Goal: Check status: Check status

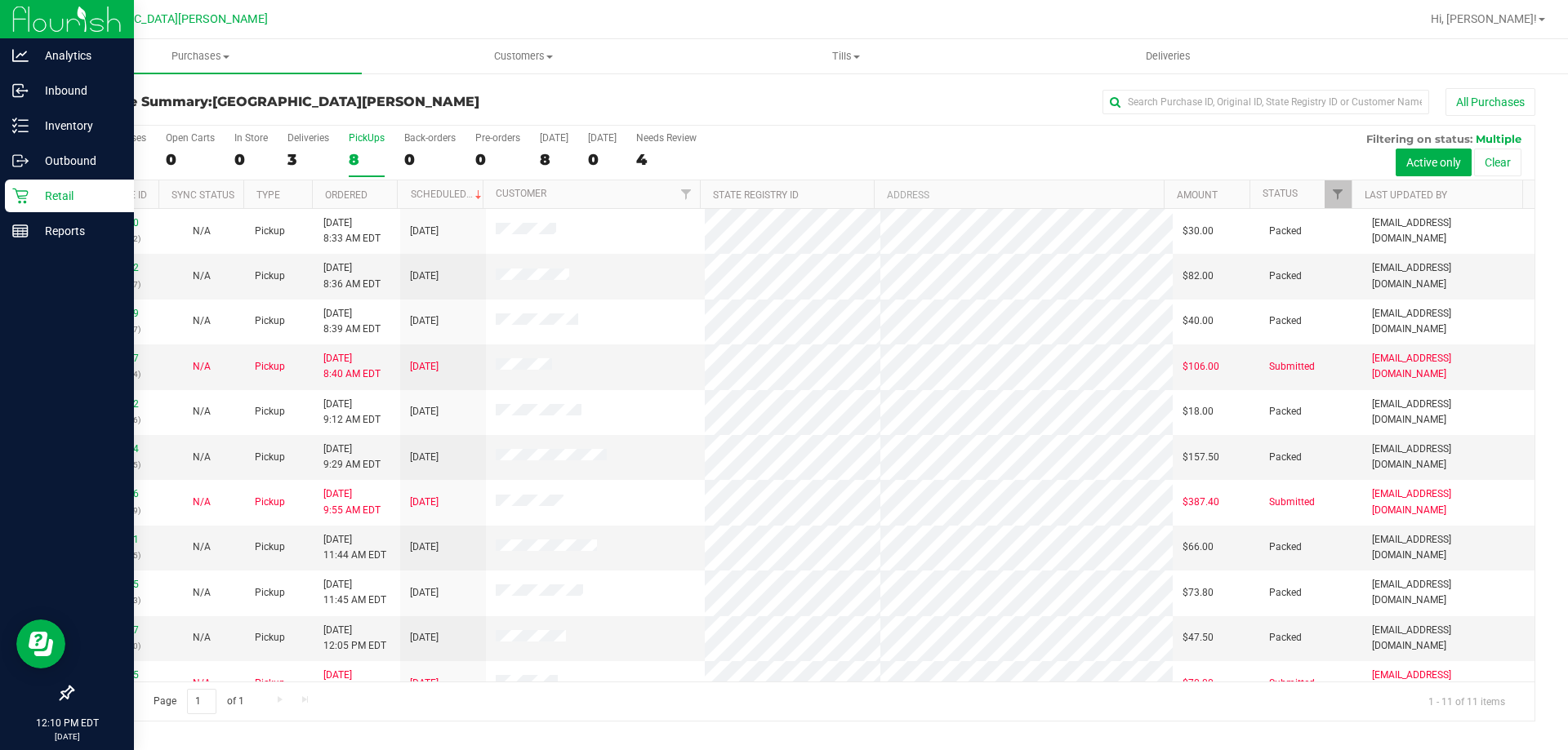
click at [60, 198] on p "Retail" at bounding box center [77, 196] width 98 height 20
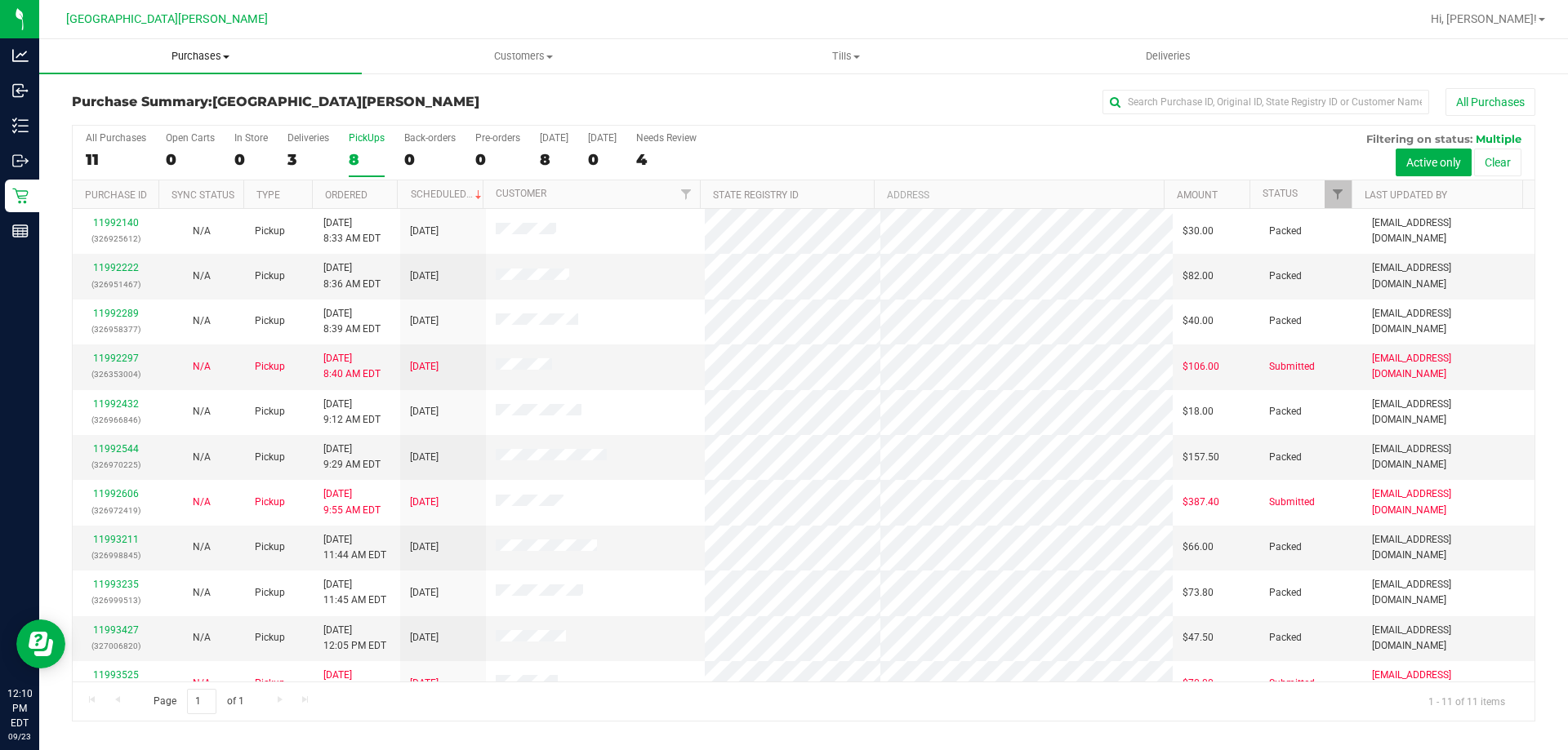
click at [183, 63] on span "Purchases" at bounding box center [201, 56] width 322 height 15
click at [142, 137] on span "All purchases" at bounding box center [97, 137] width 116 height 14
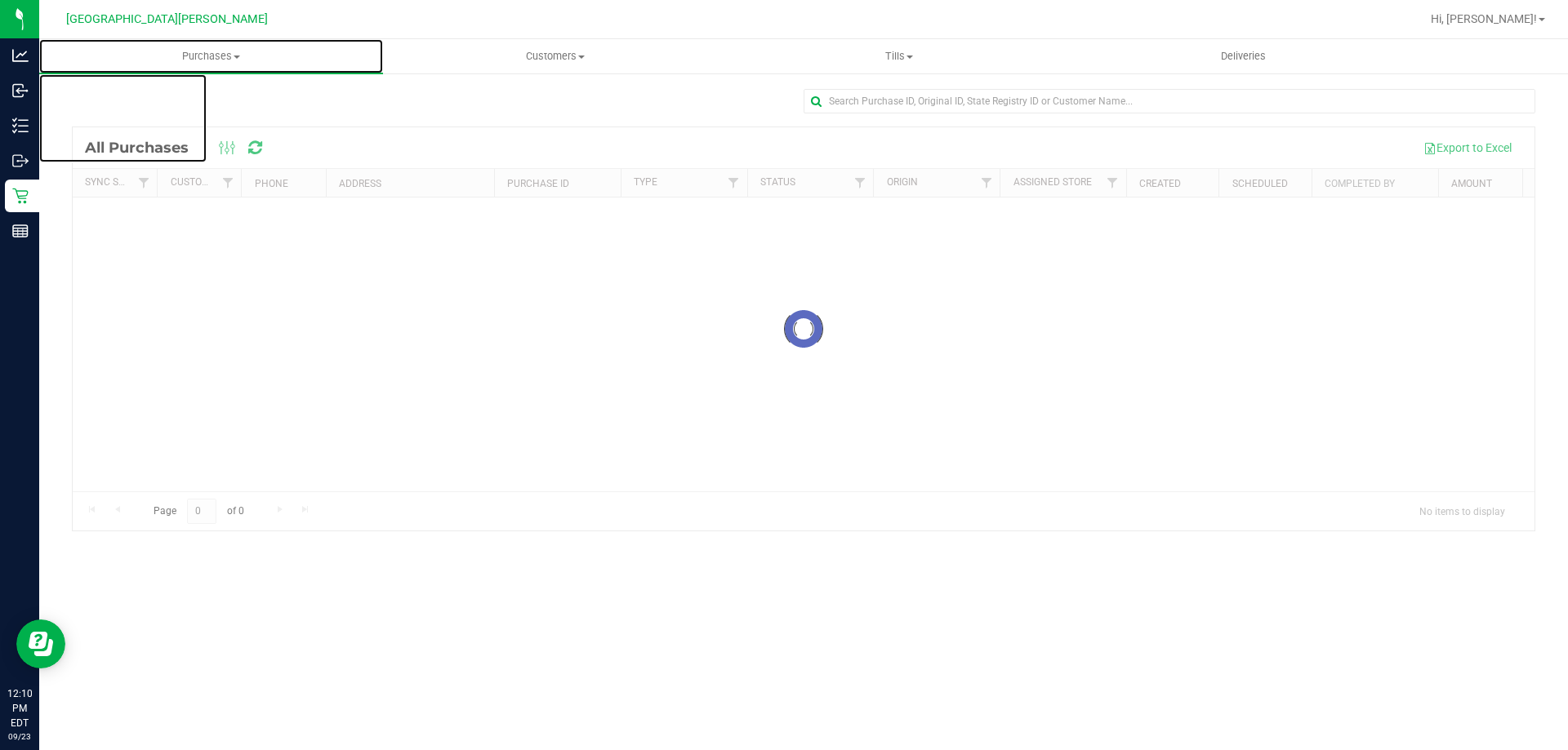
click at [194, 54] on span "Purchases" at bounding box center [212, 56] width 344 height 15
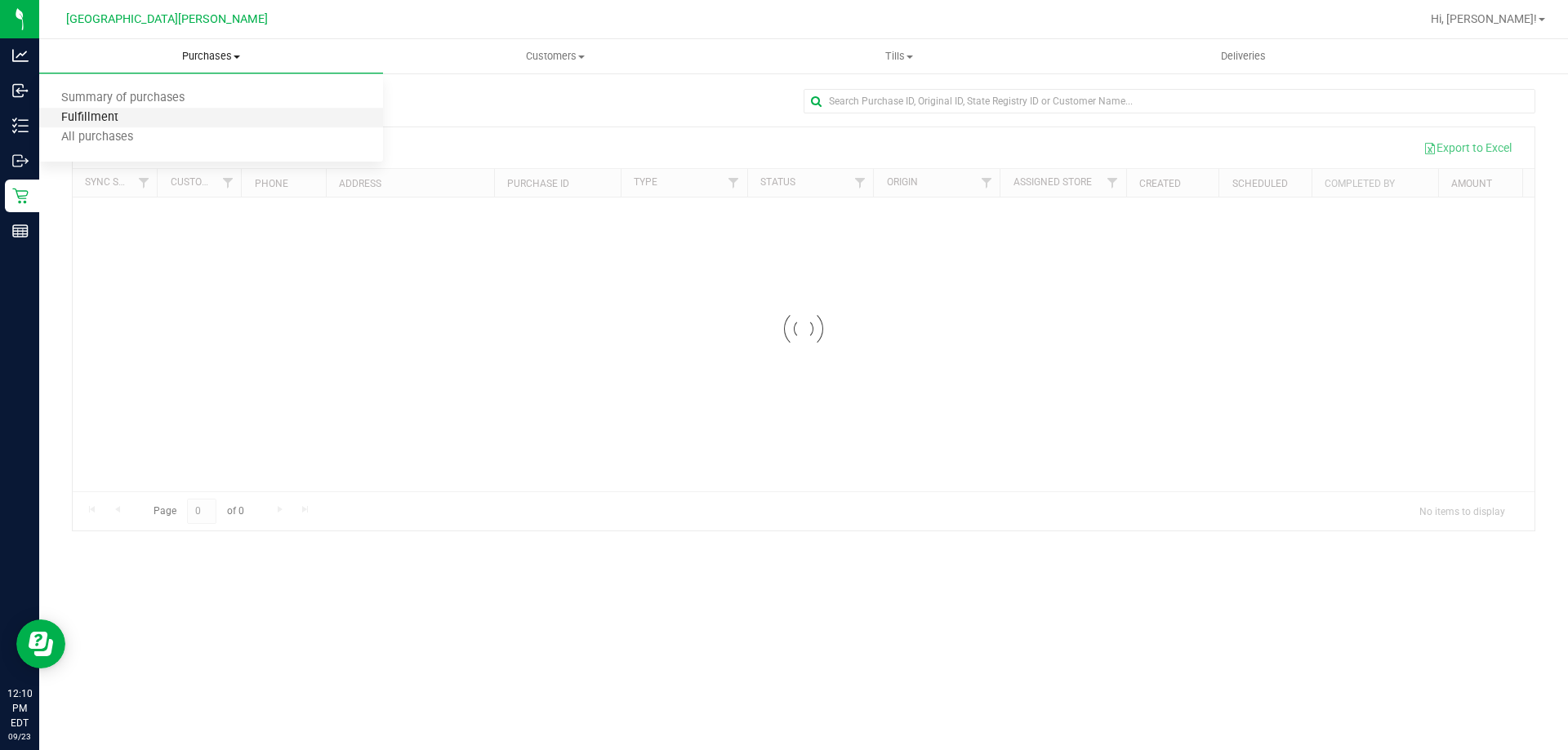
click at [98, 118] on span "Fulfillment" at bounding box center [90, 118] width 101 height 14
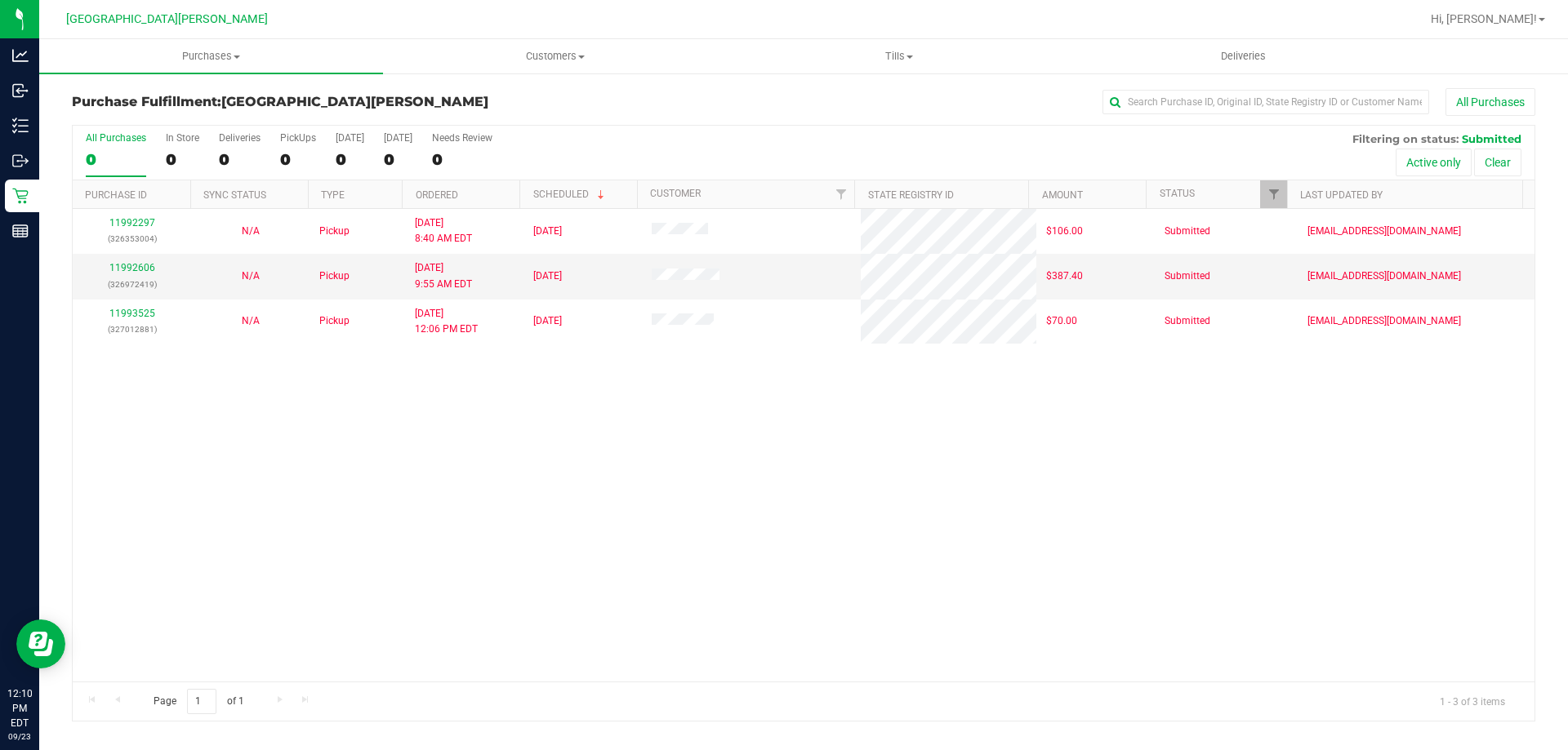
click at [331, 529] on div "11992297 (326353004) N/A Pickup [DATE] 8:40 AM EDT 9/23/2025 $106.00 Submitted …" at bounding box center [804, 446] width 1462 height 472
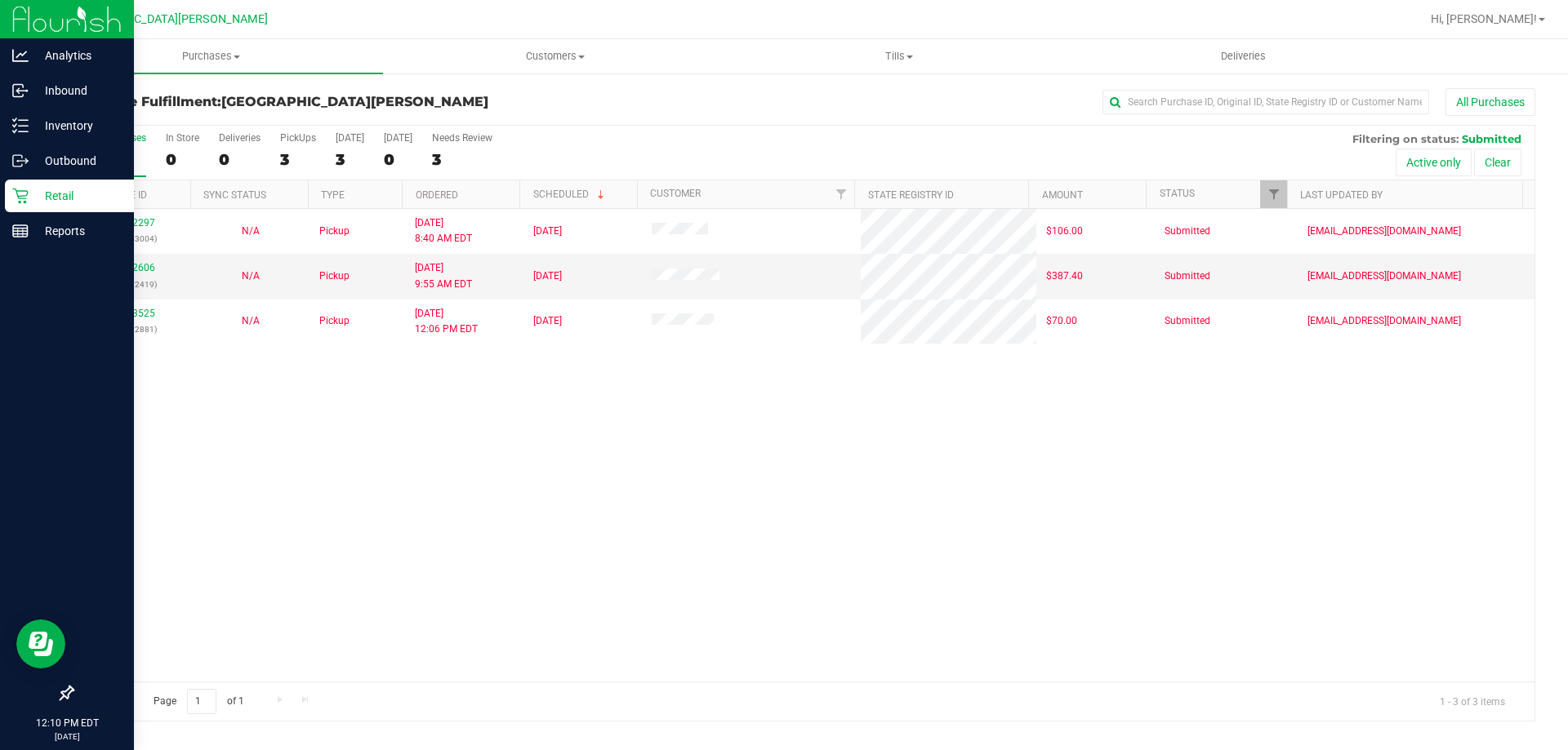
click at [65, 193] on p "Retail" at bounding box center [77, 196] width 98 height 20
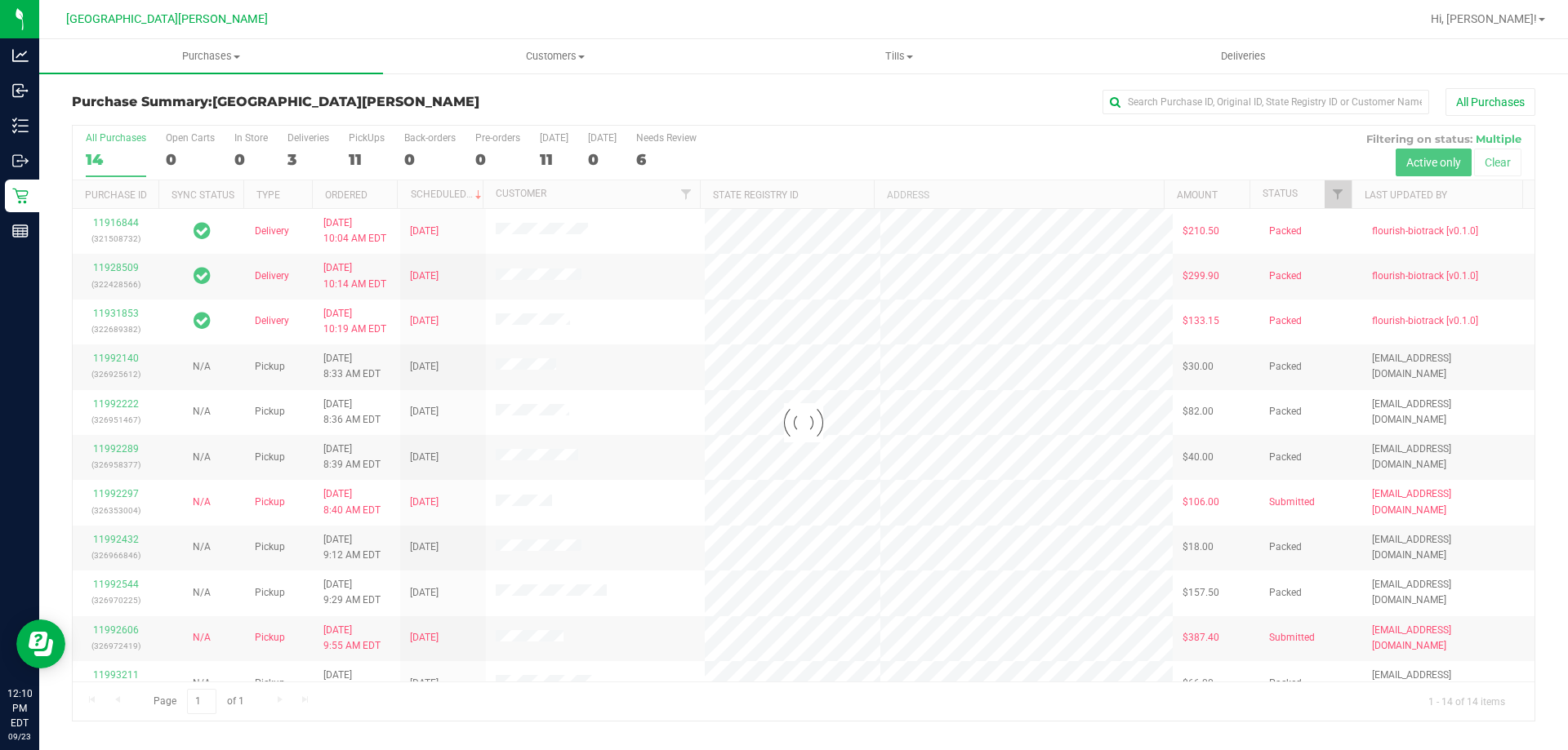
click at [376, 138] on div at bounding box center [804, 423] width 1462 height 595
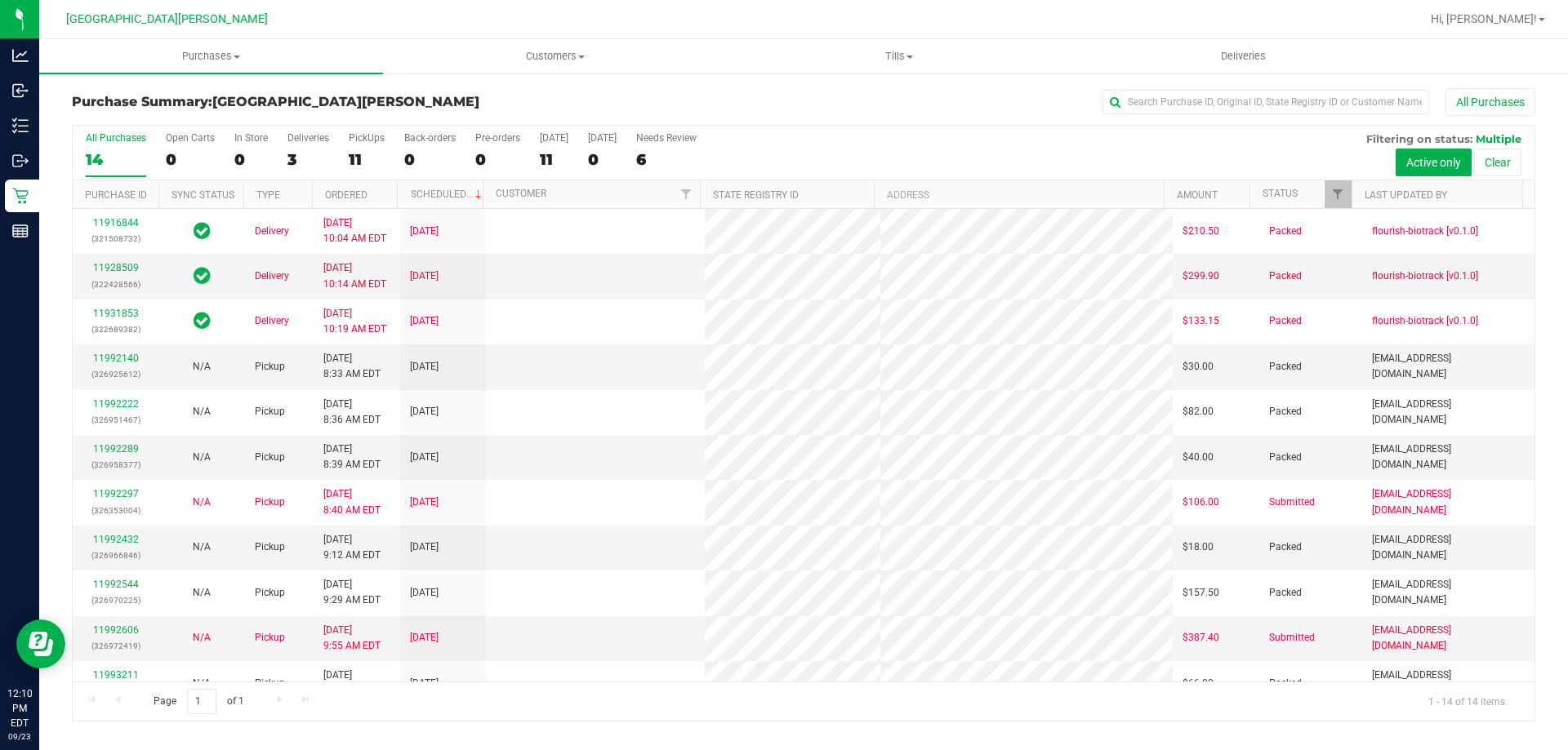
click at [376, 138] on div "PickUps" at bounding box center [367, 138] width 36 height 12
click at [0, 0] on input "PickUps 11" at bounding box center [0, 0] width 0 height 0
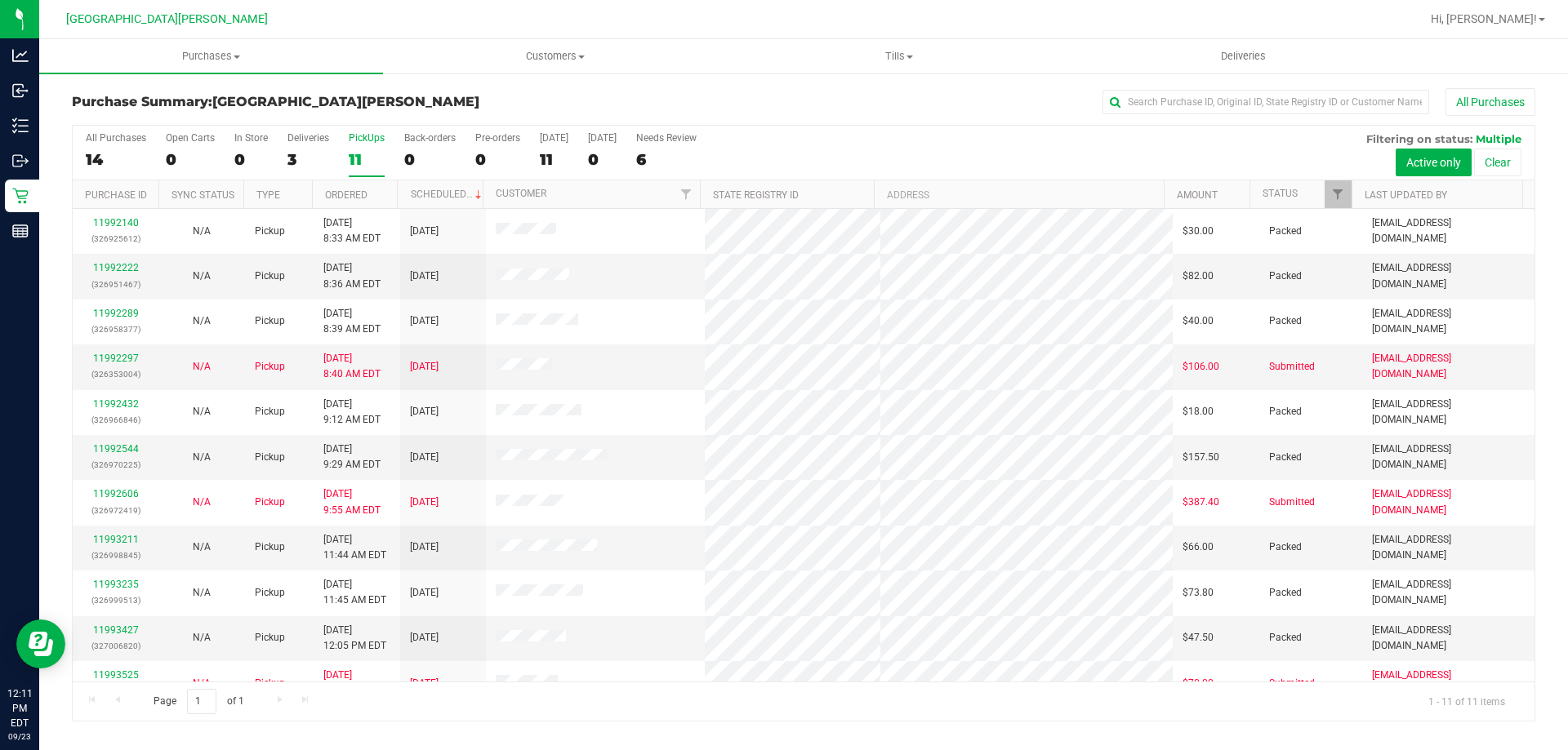
click at [360, 143] on label "PickUps 11" at bounding box center [367, 154] width 36 height 44
click at [0, 0] on input "PickUps 11" at bounding box center [0, 0] width 0 height 0
click at [360, 143] on label "PickUps 11" at bounding box center [367, 154] width 36 height 44
click at [0, 0] on input "PickUps 11" at bounding box center [0, 0] width 0 height 0
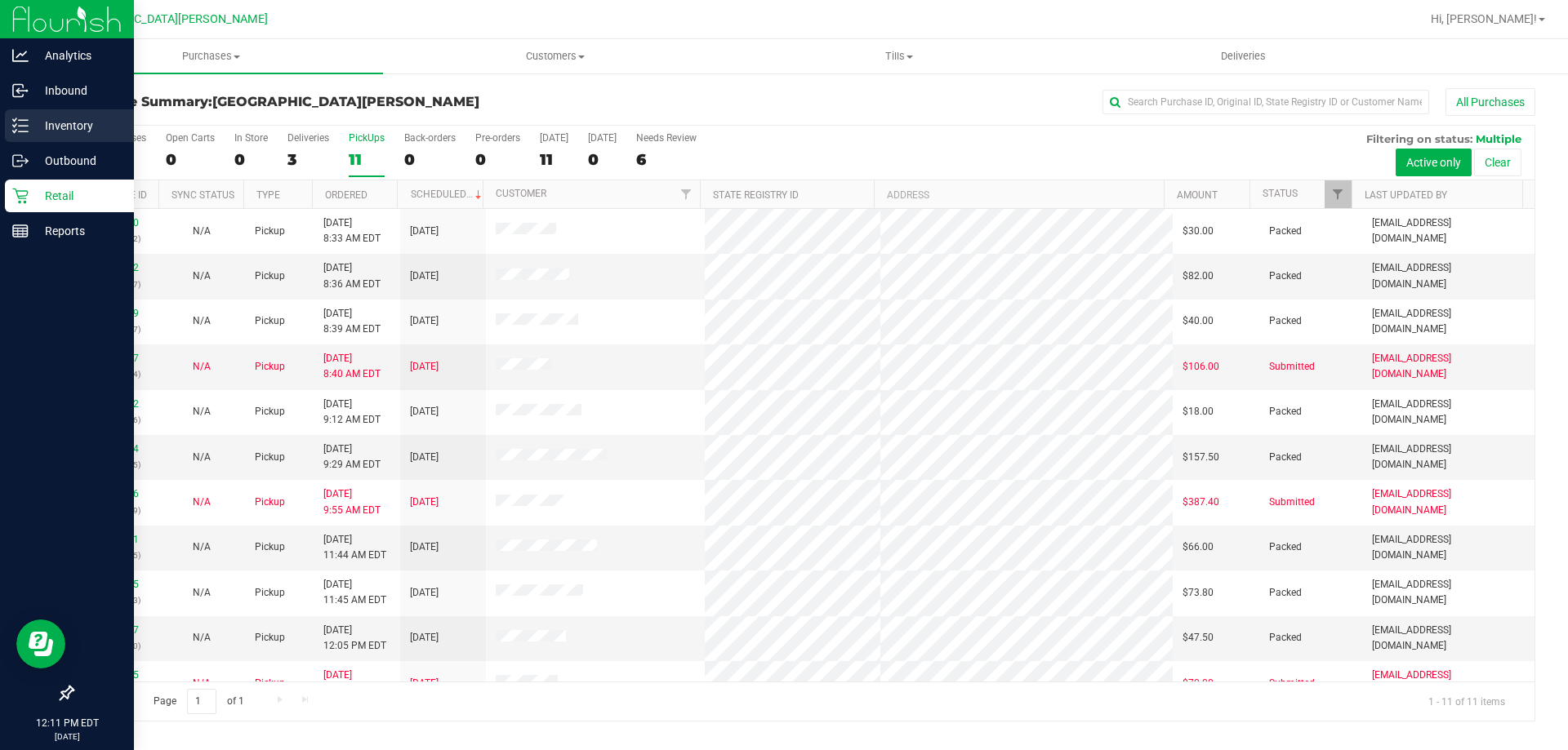
click at [47, 124] on p "Inventory" at bounding box center [77, 125] width 98 height 20
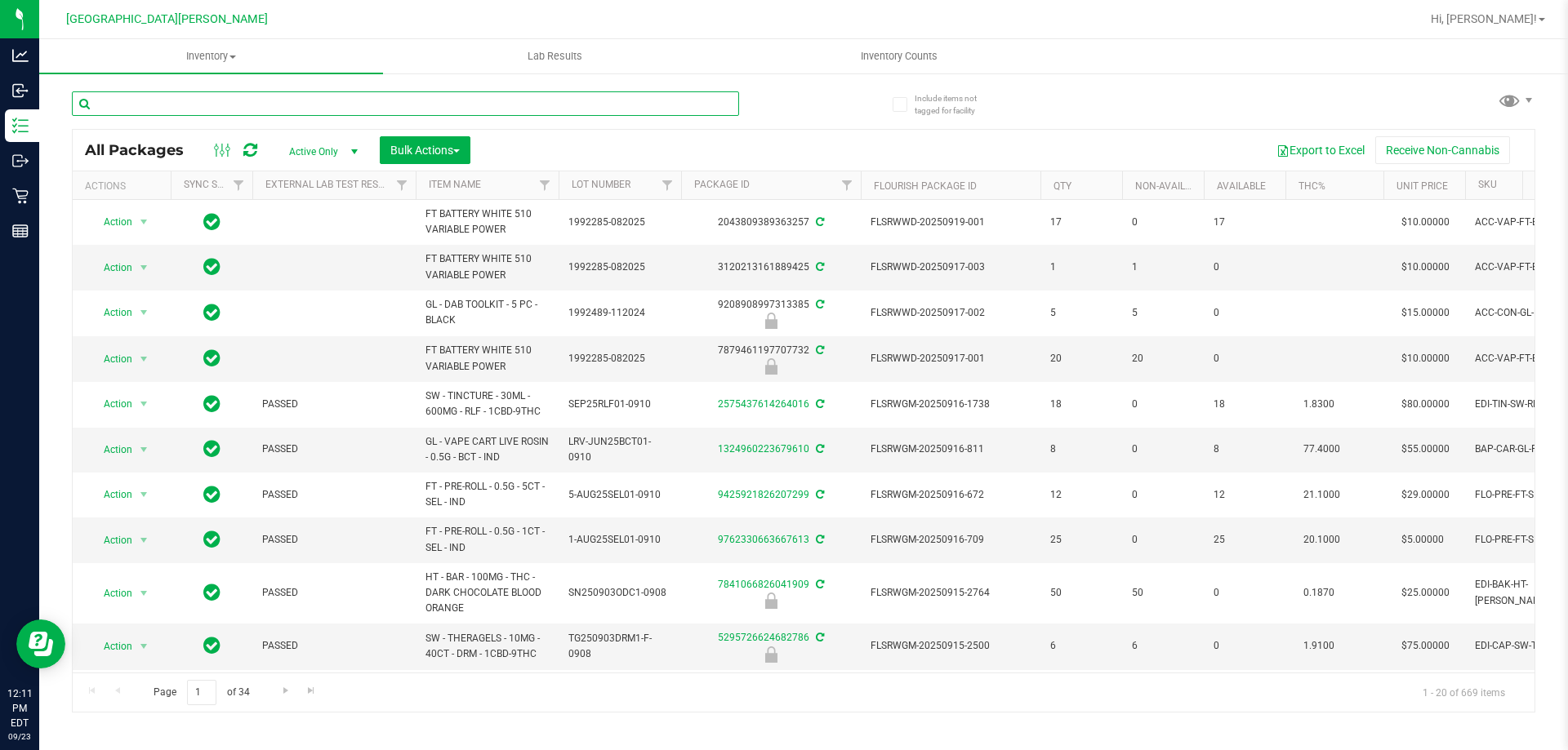
click at [172, 108] on input "text" at bounding box center [405, 104] width 667 height 25
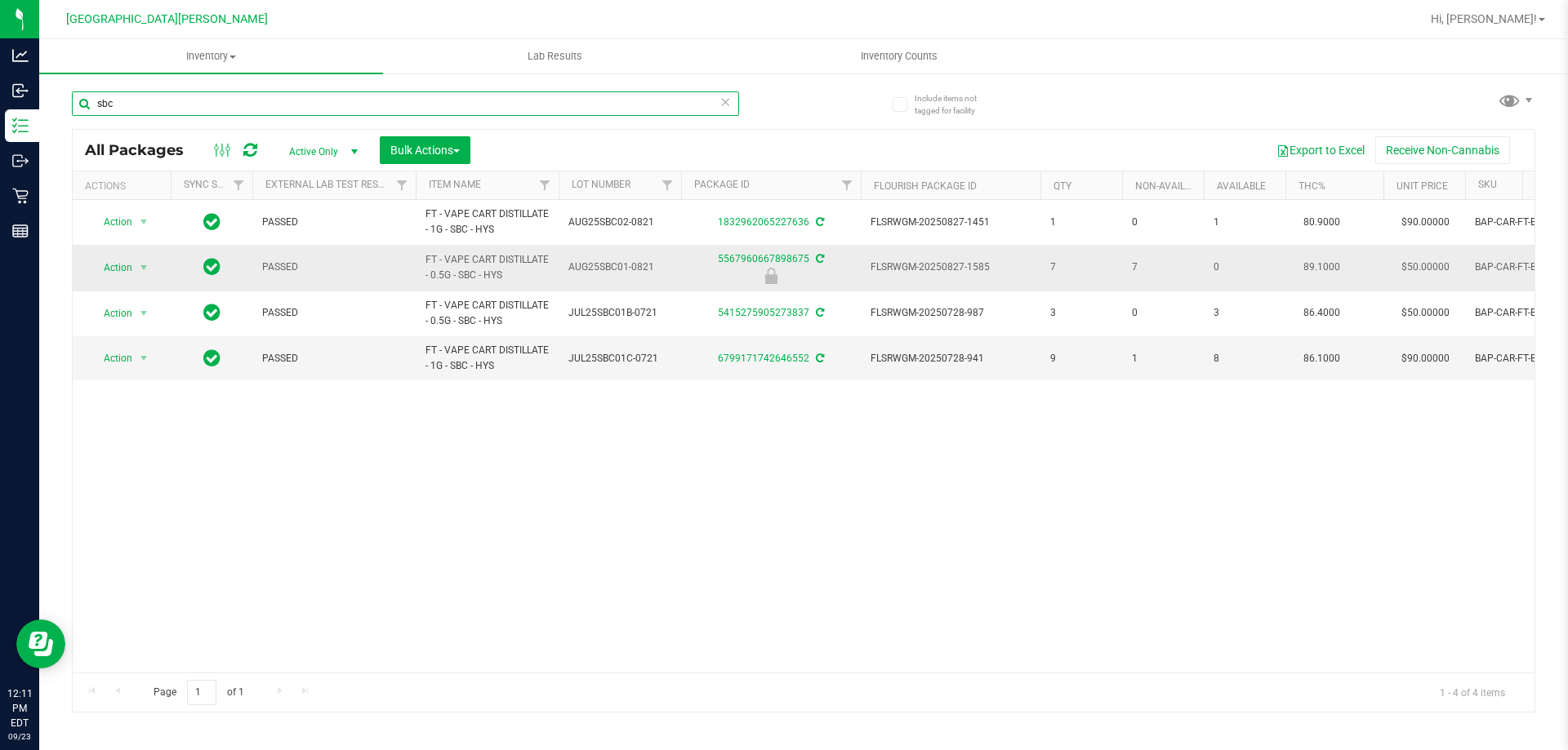
type input "sbc"
click at [108, 265] on span "Action" at bounding box center [111, 267] width 44 height 23
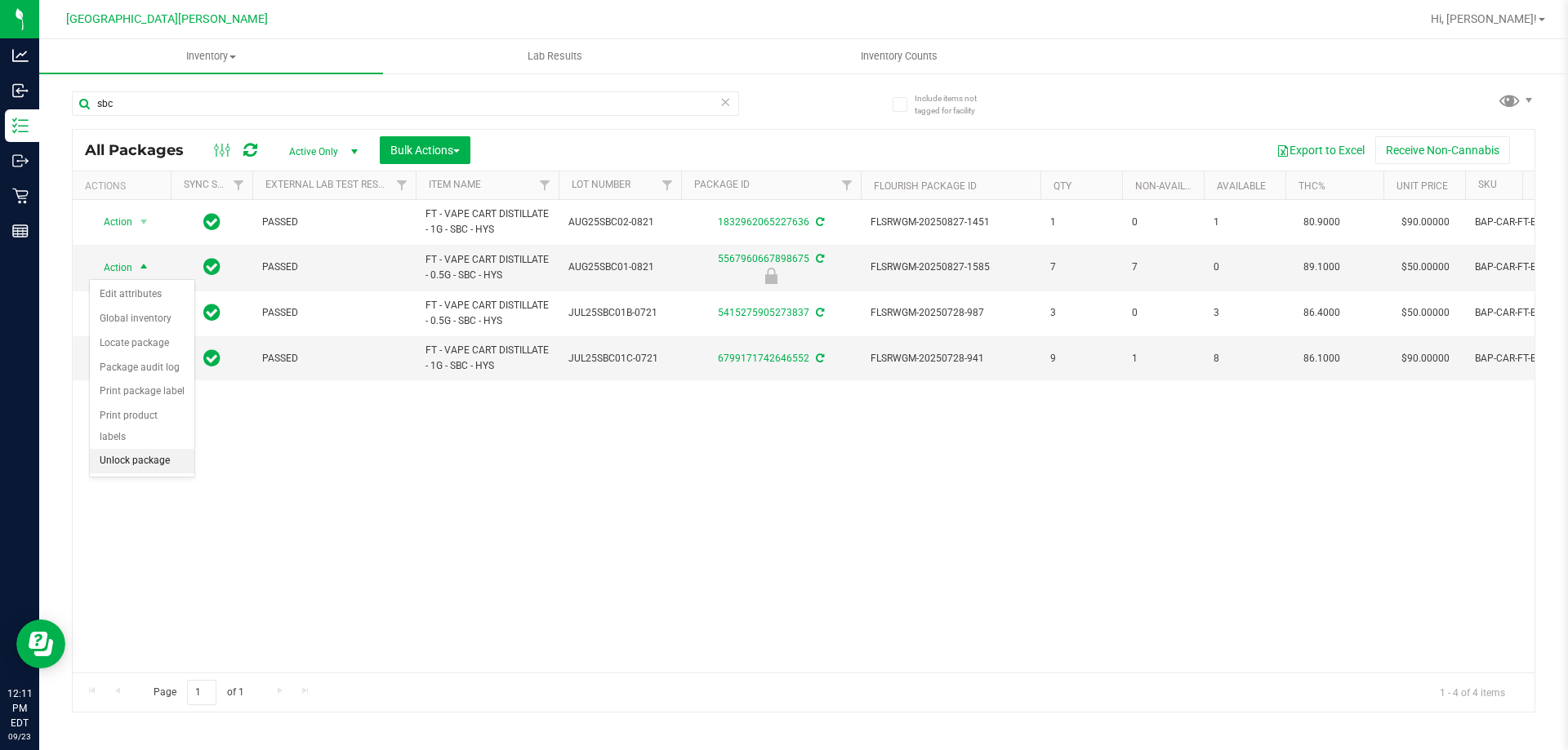
click at [157, 449] on li "Unlock package" at bounding box center [142, 460] width 105 height 25
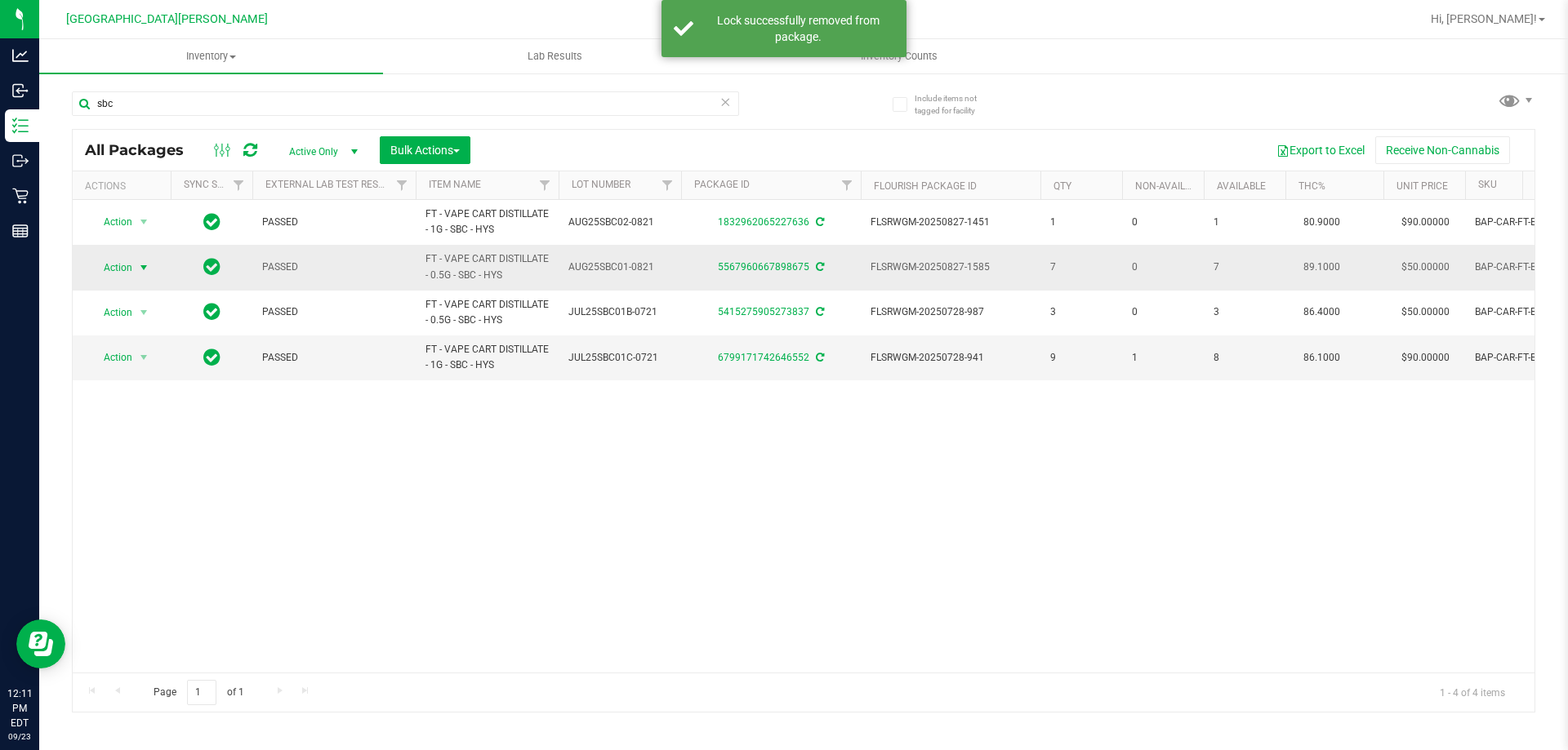
click at [130, 264] on span "Action" at bounding box center [111, 267] width 44 height 23
click at [141, 421] on li "Lock package" at bounding box center [153, 416] width 127 height 25
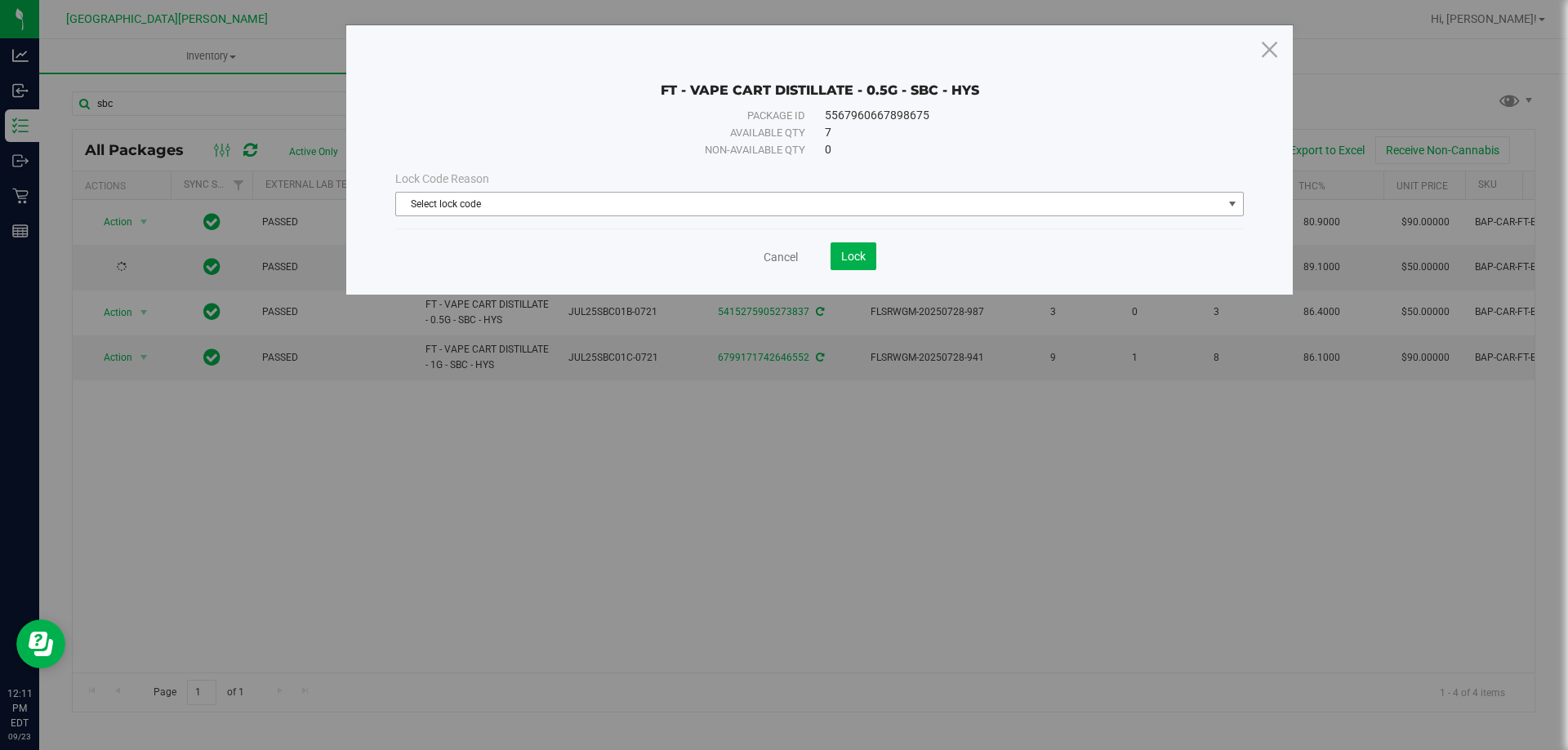
click at [485, 196] on span "Select lock code" at bounding box center [810, 204] width 827 height 23
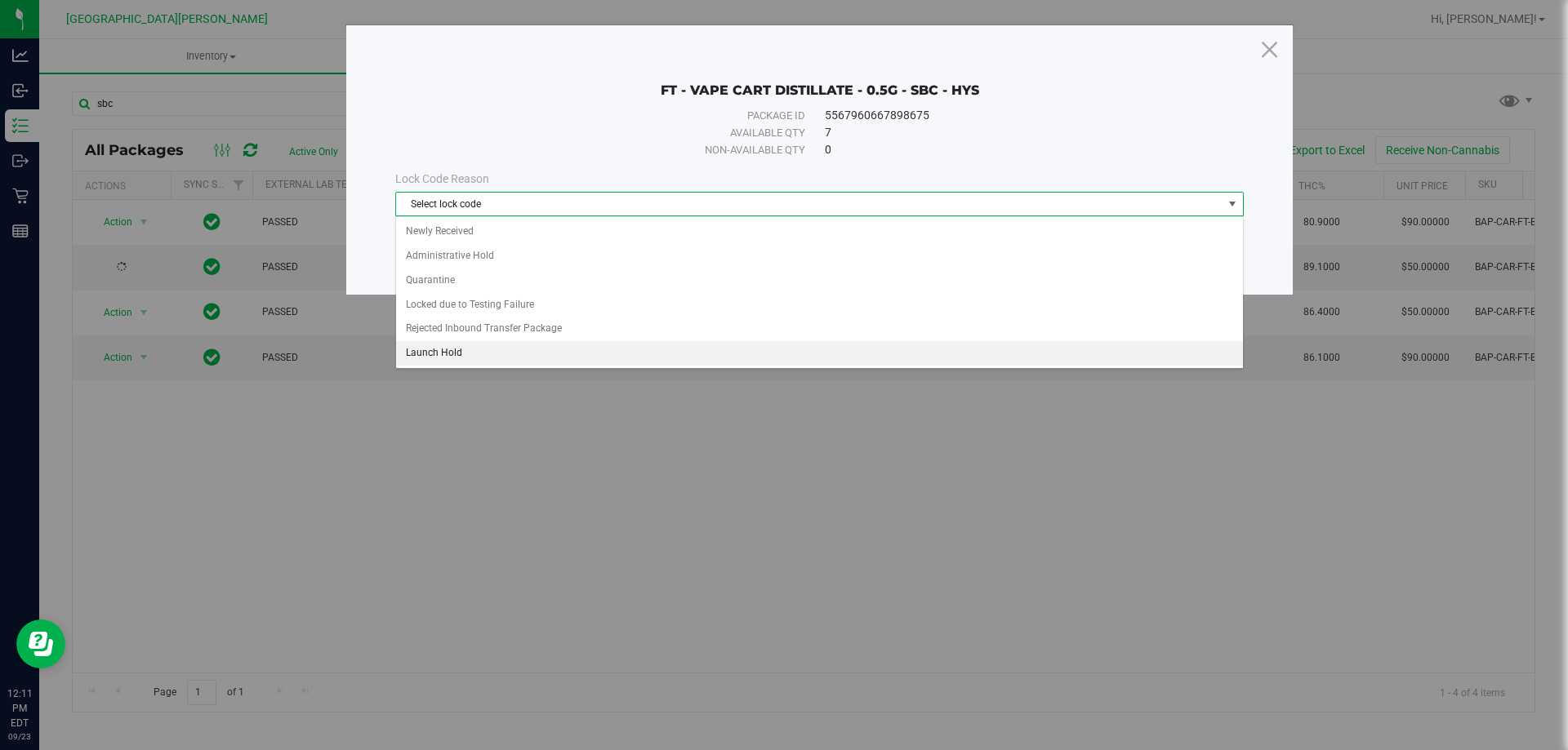
click at [436, 356] on li "Launch Hold" at bounding box center [820, 353] width 847 height 25
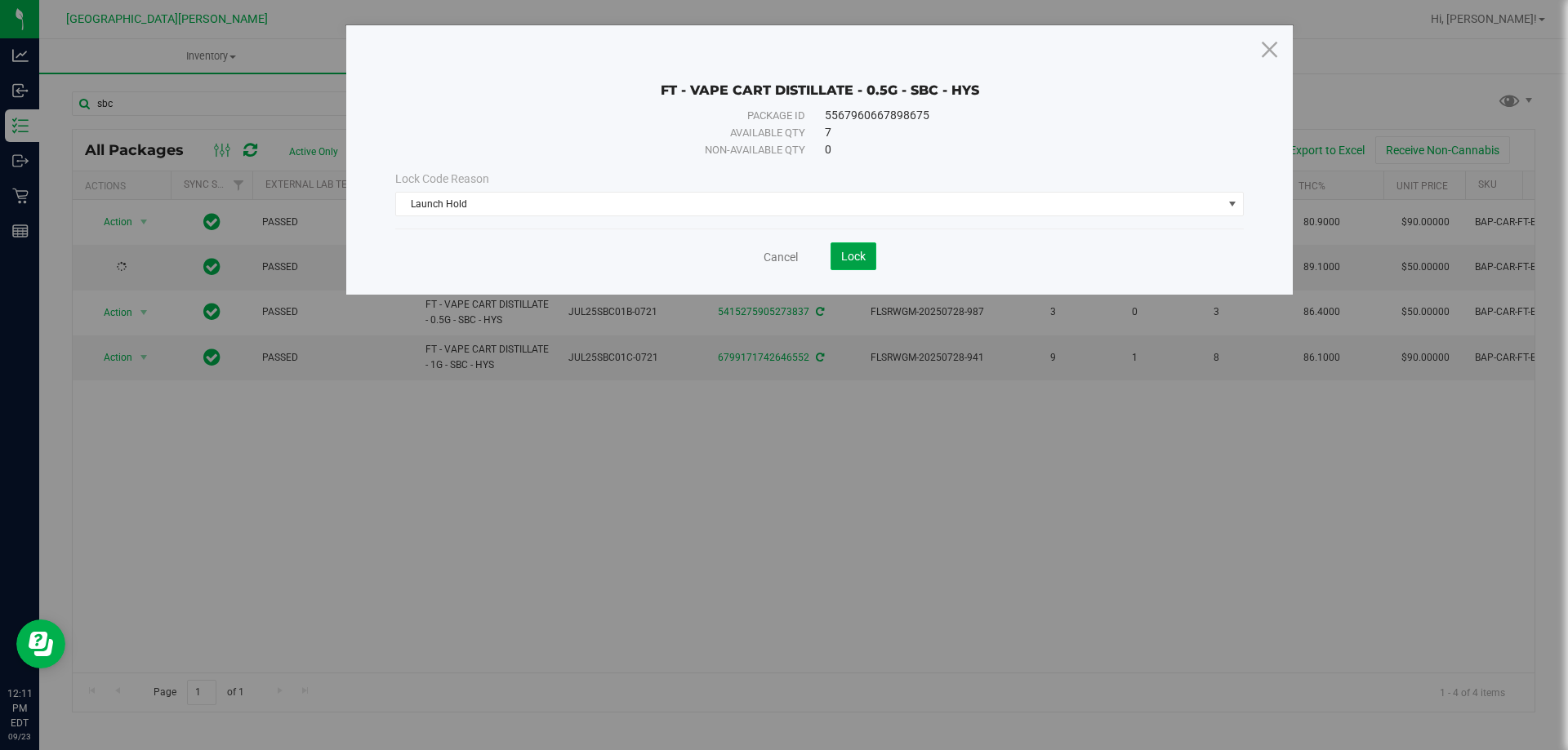
click at [843, 256] on span "Lock" at bounding box center [853, 256] width 25 height 13
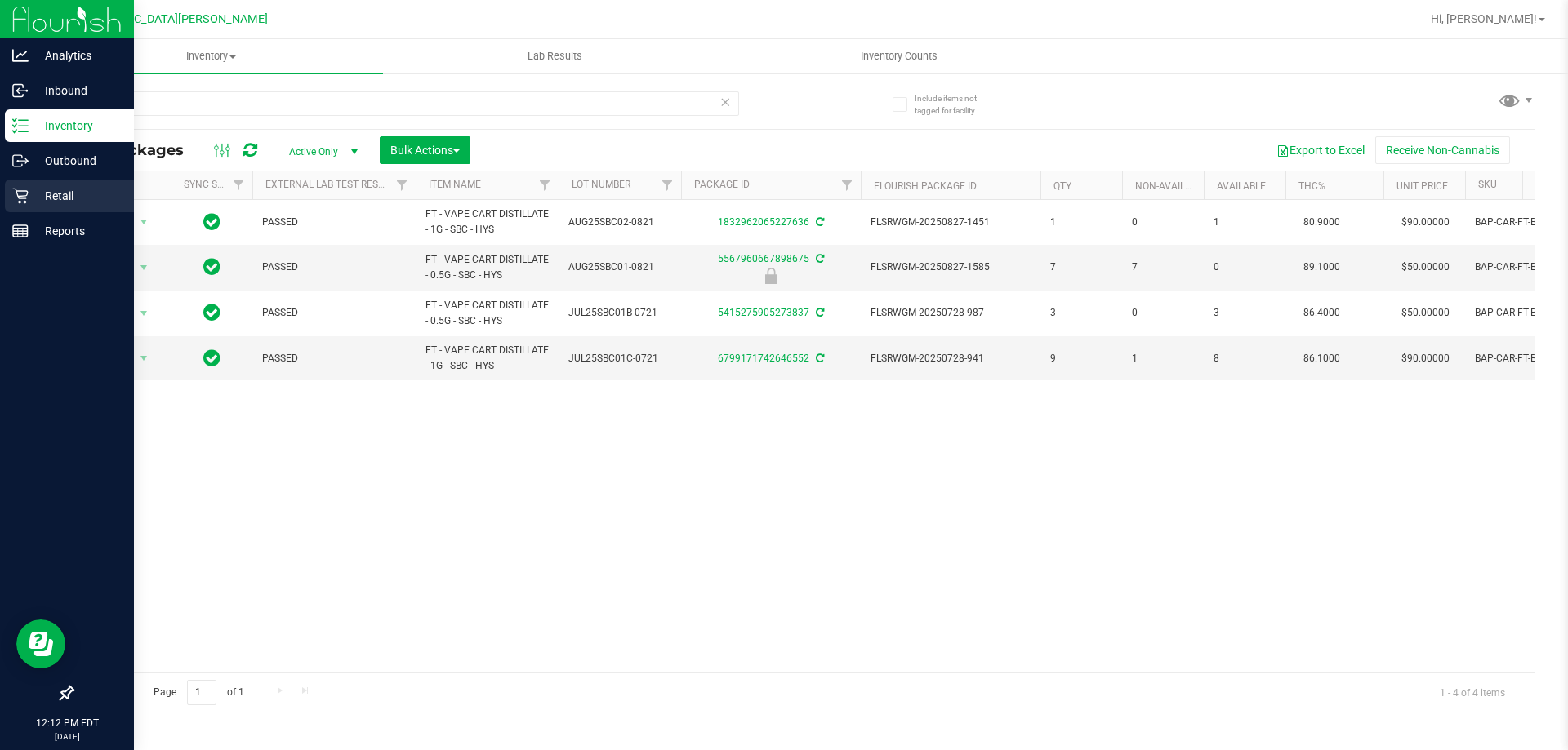
click at [30, 195] on p "Retail" at bounding box center [77, 196] width 98 height 20
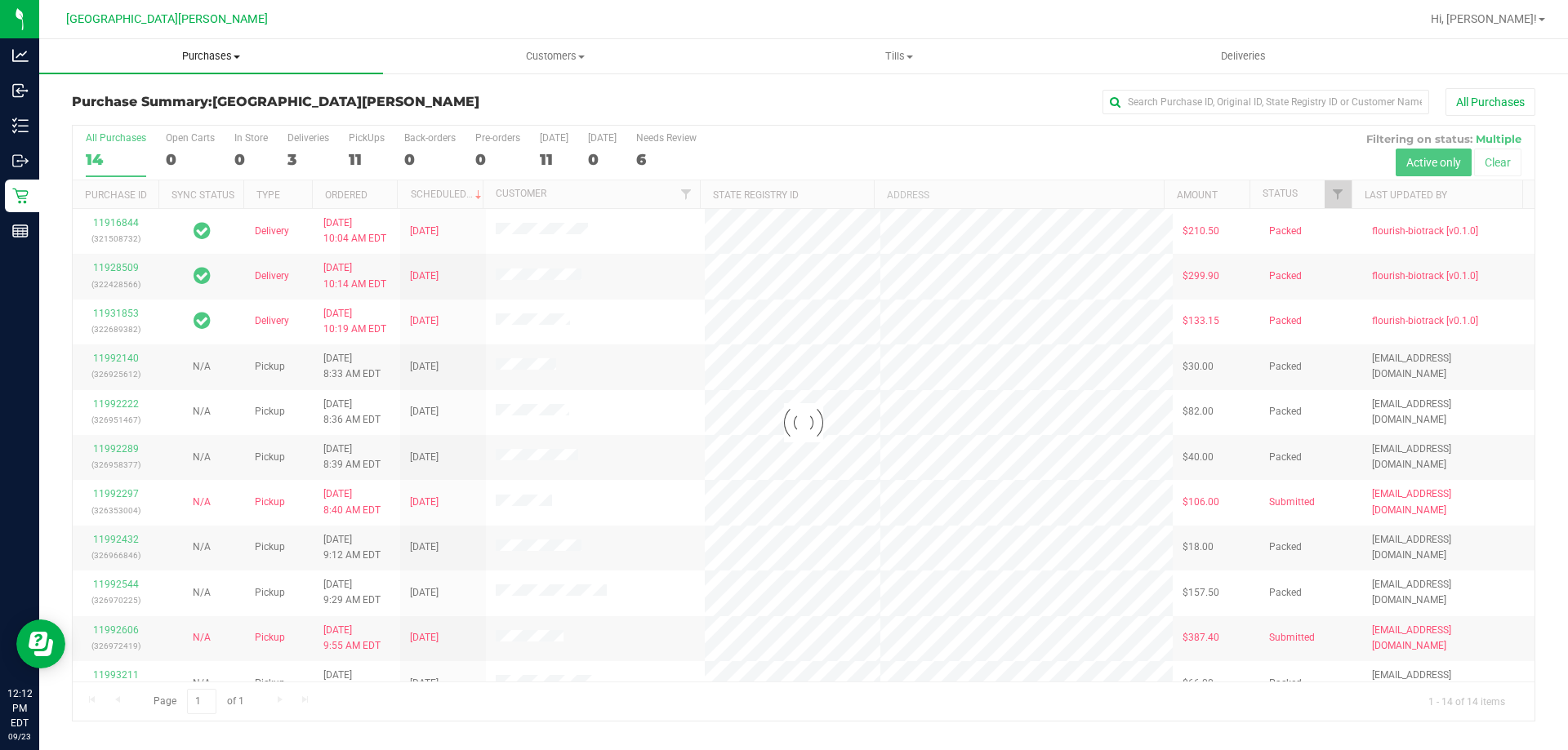
click at [217, 50] on span "Purchases" at bounding box center [212, 56] width 344 height 15
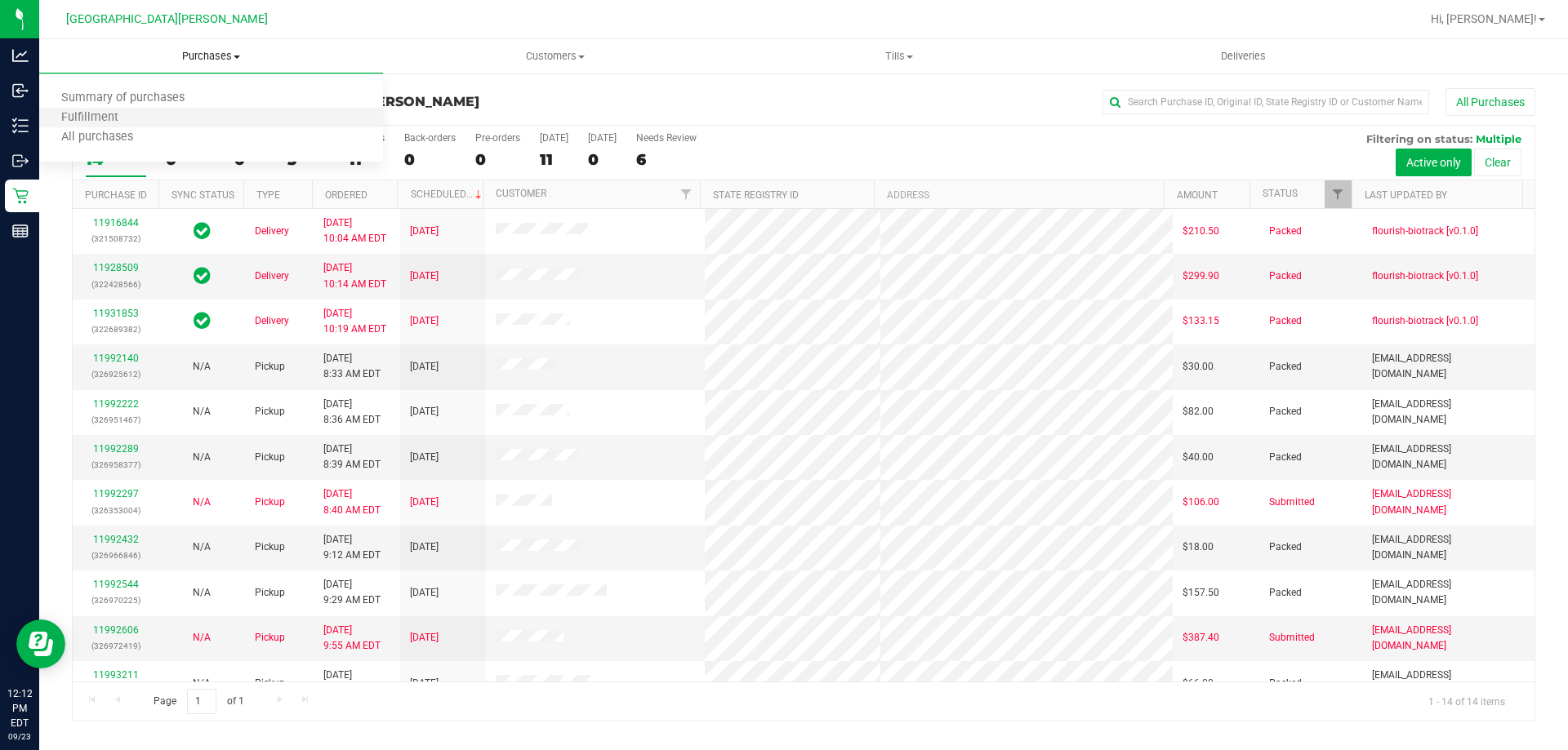
click at [101, 125] on li "Fulfillment" at bounding box center [212, 119] width 344 height 20
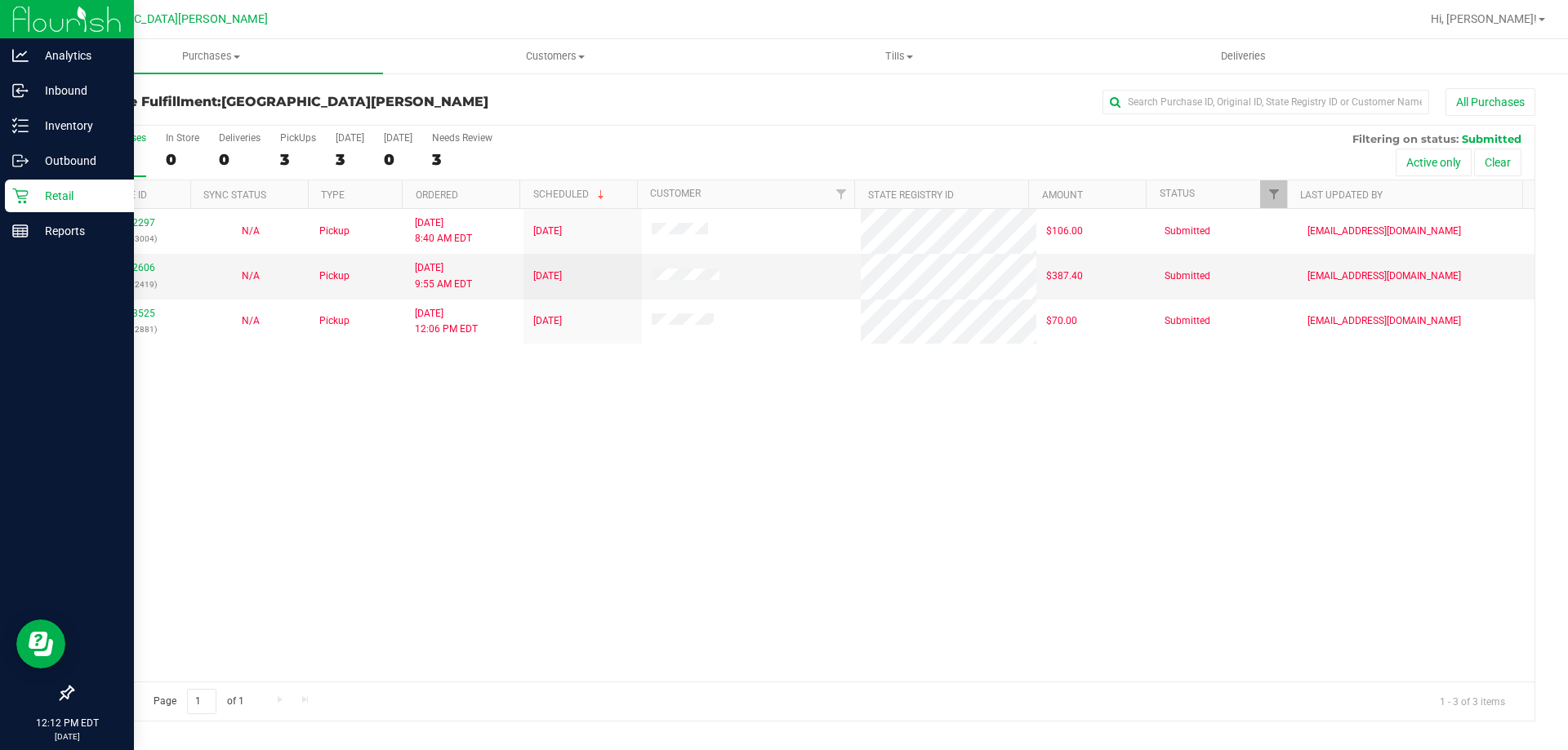
click at [44, 201] on p "Retail" at bounding box center [77, 196] width 98 height 20
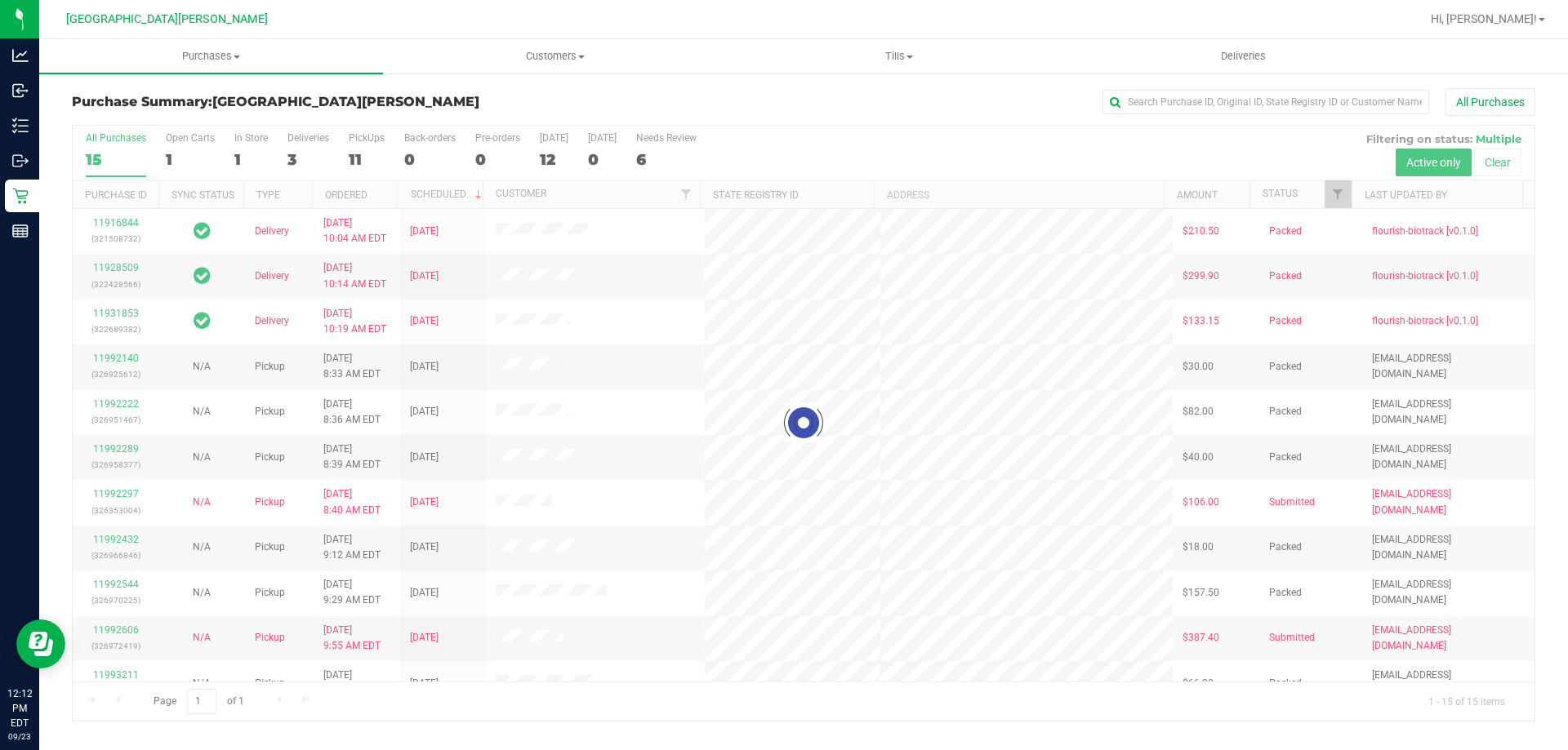
click at [247, 143] on div at bounding box center [804, 423] width 1462 height 595
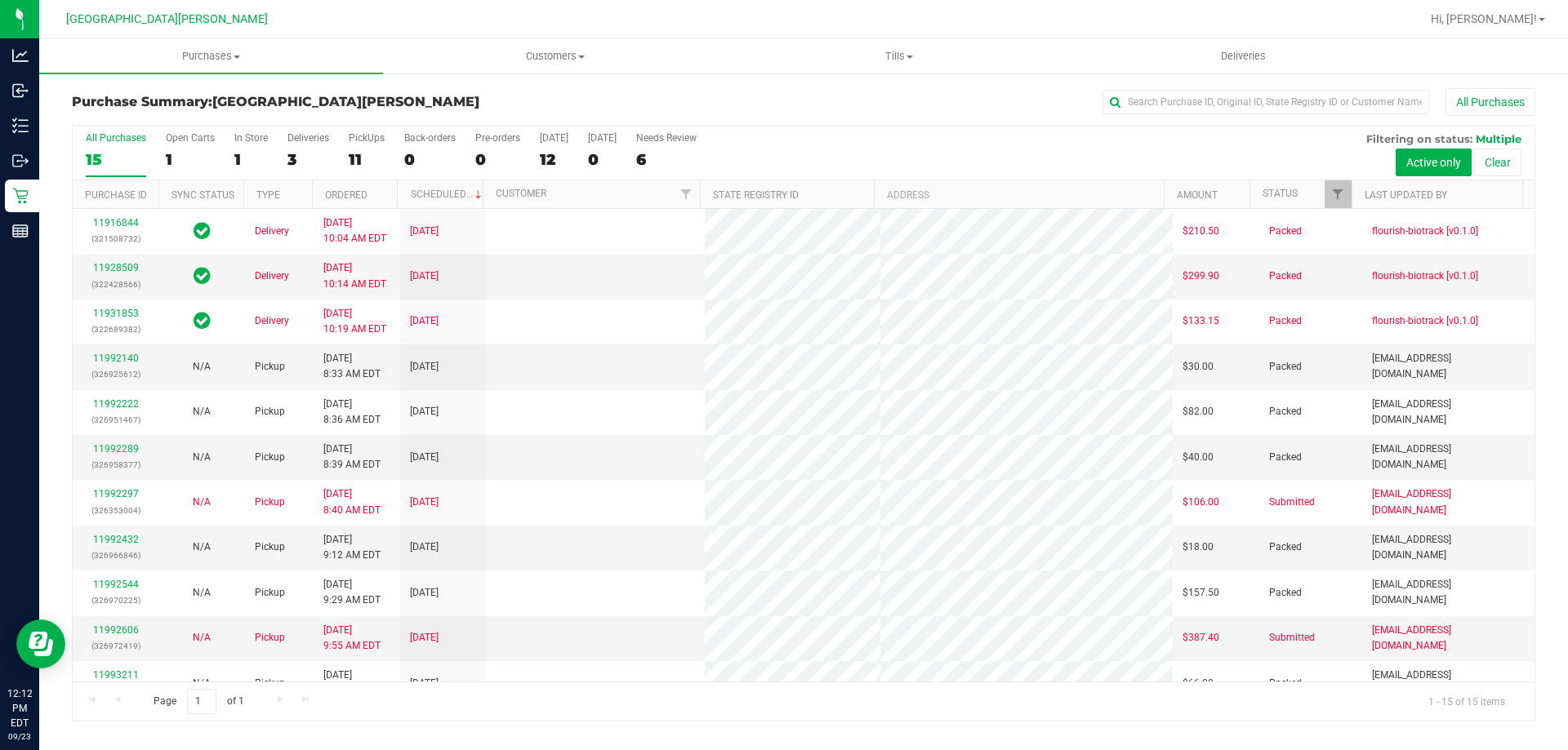
click at [247, 143] on label "In Store 1" at bounding box center [251, 154] width 34 height 44
click at [0, 0] on input "In Store 1" at bounding box center [0, 0] width 0 height 0
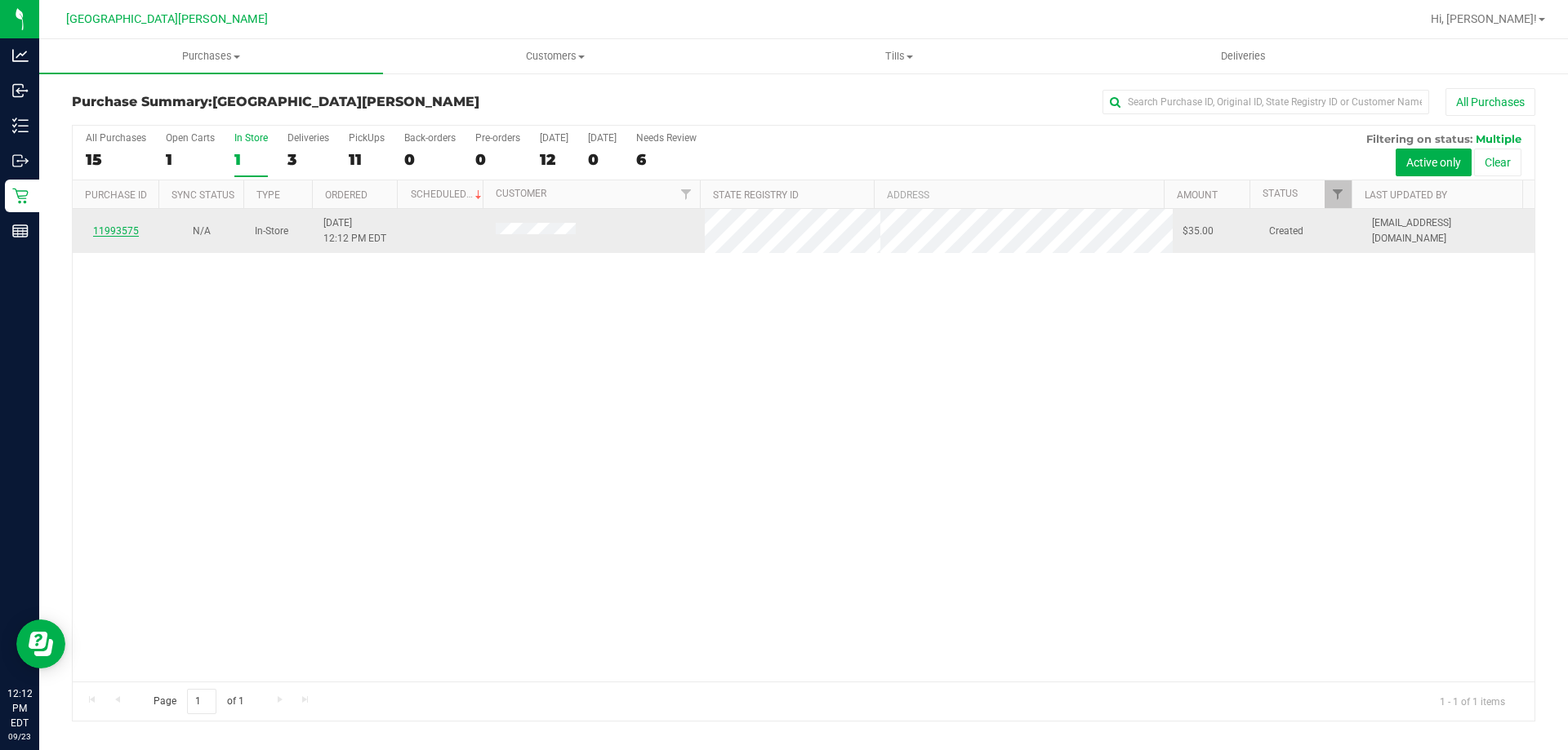
click at [128, 234] on link "11993575" at bounding box center [116, 231] width 45 height 12
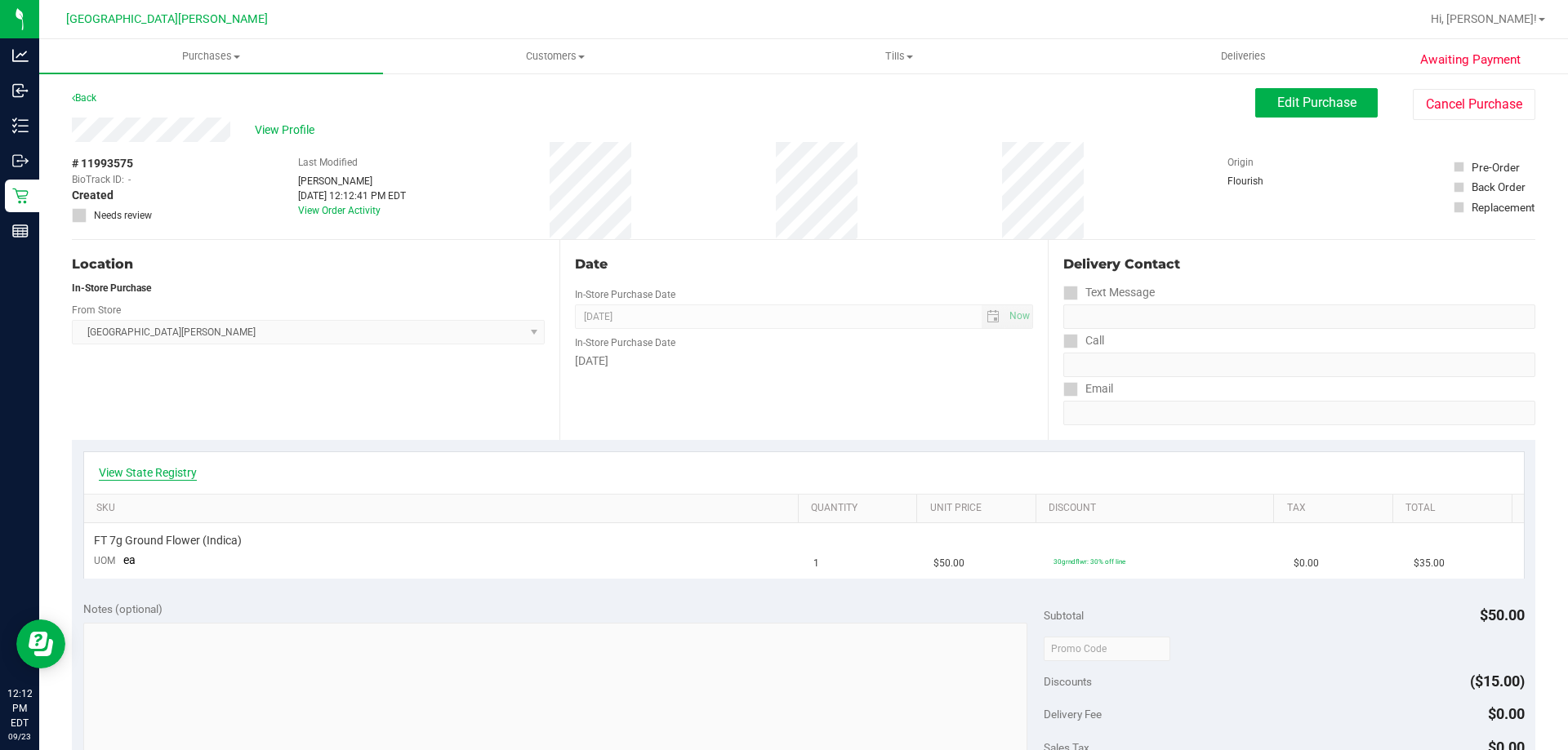
click at [145, 475] on link "View State Registry" at bounding box center [147, 472] width 98 height 17
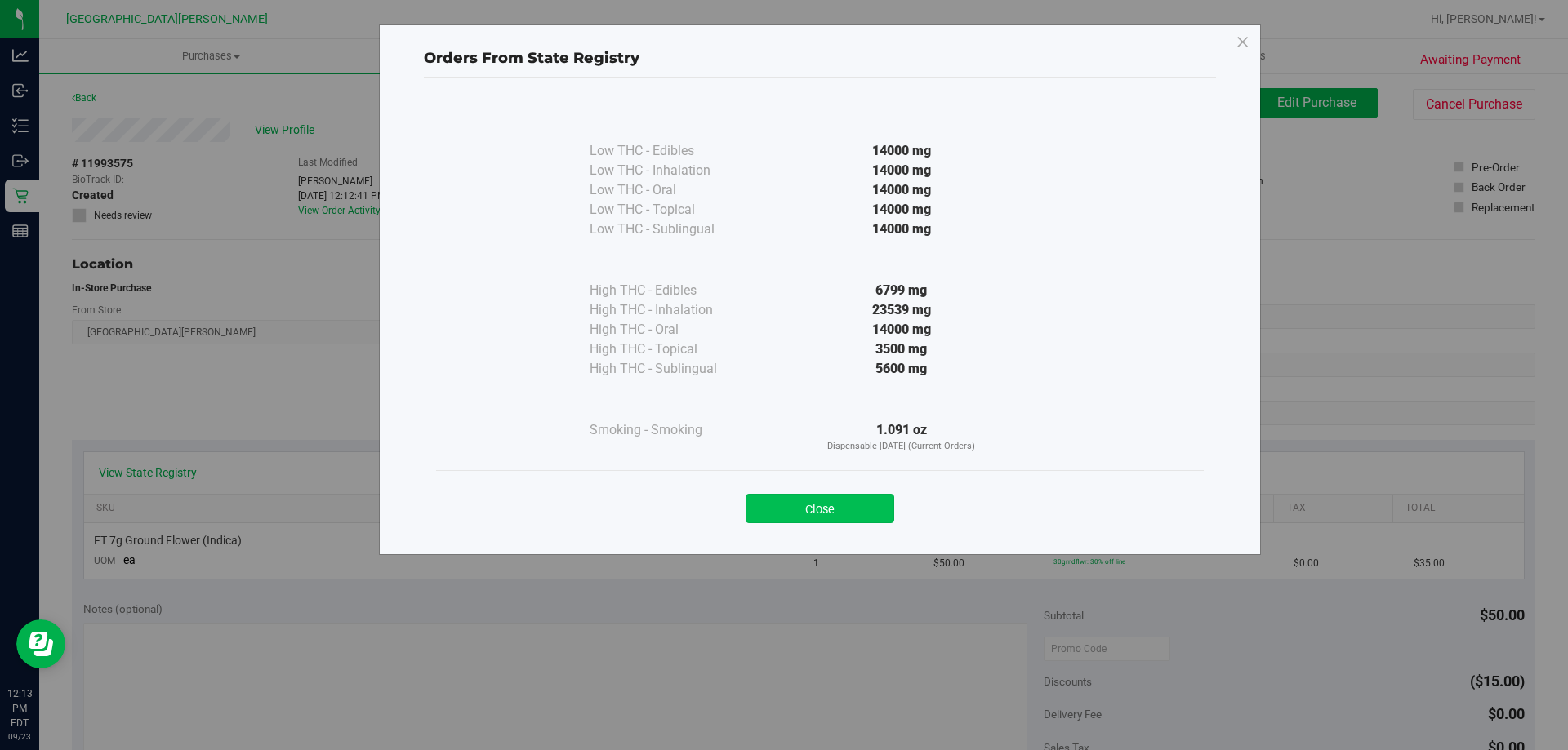
click at [819, 510] on button "Close" at bounding box center [820, 509] width 148 height 30
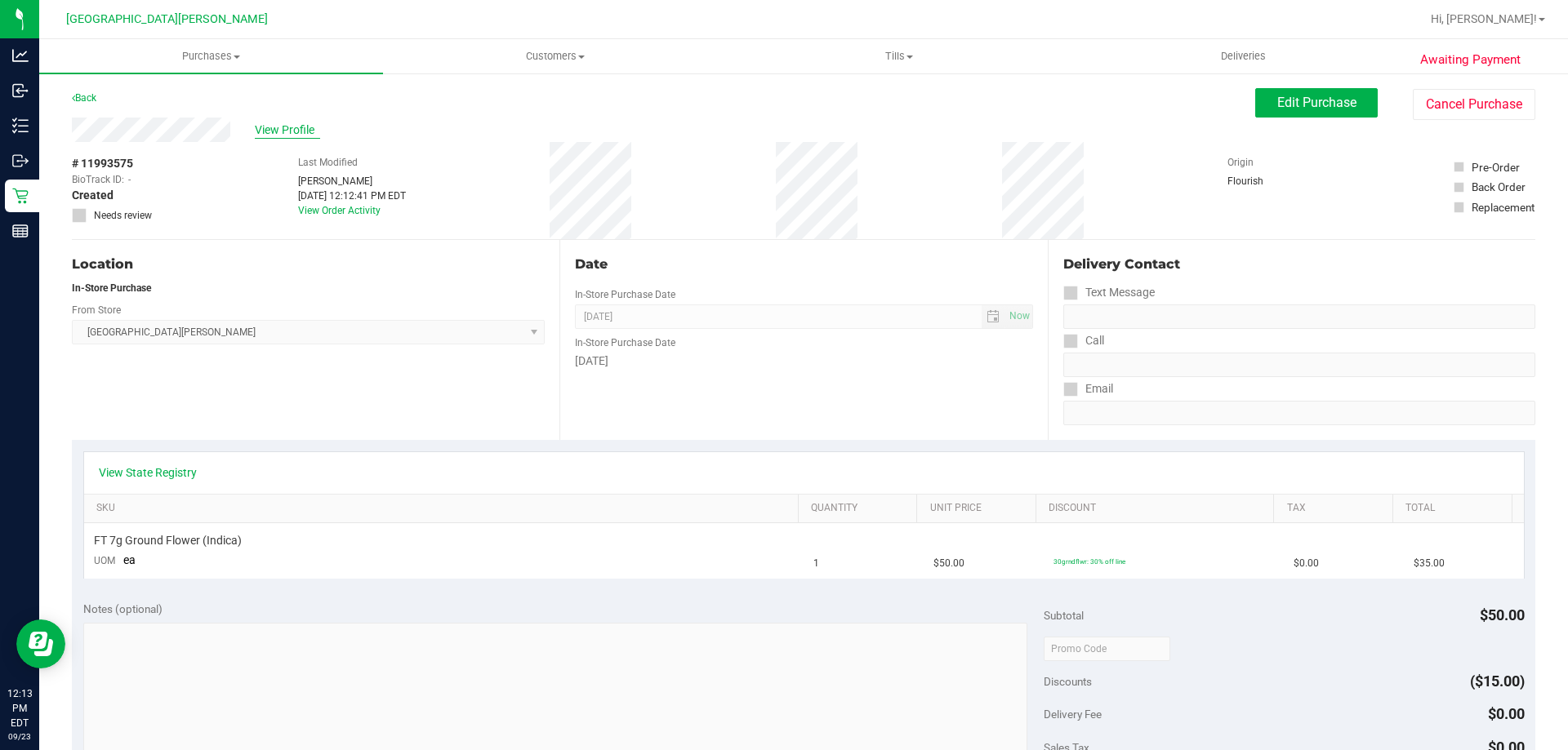
click at [293, 128] on span "View Profile" at bounding box center [288, 129] width 65 height 17
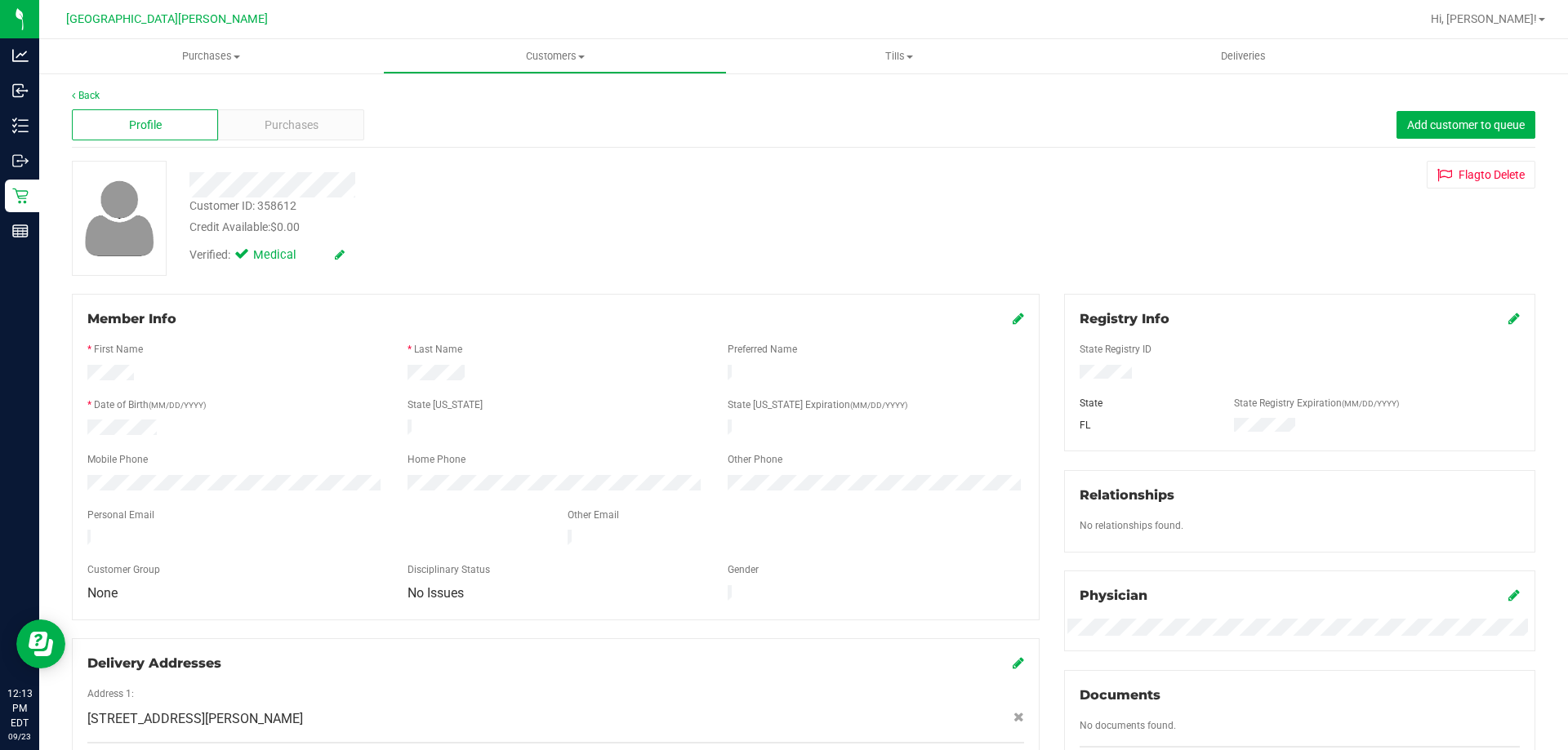
click at [292, 223] on span "$0.00" at bounding box center [285, 226] width 30 height 13
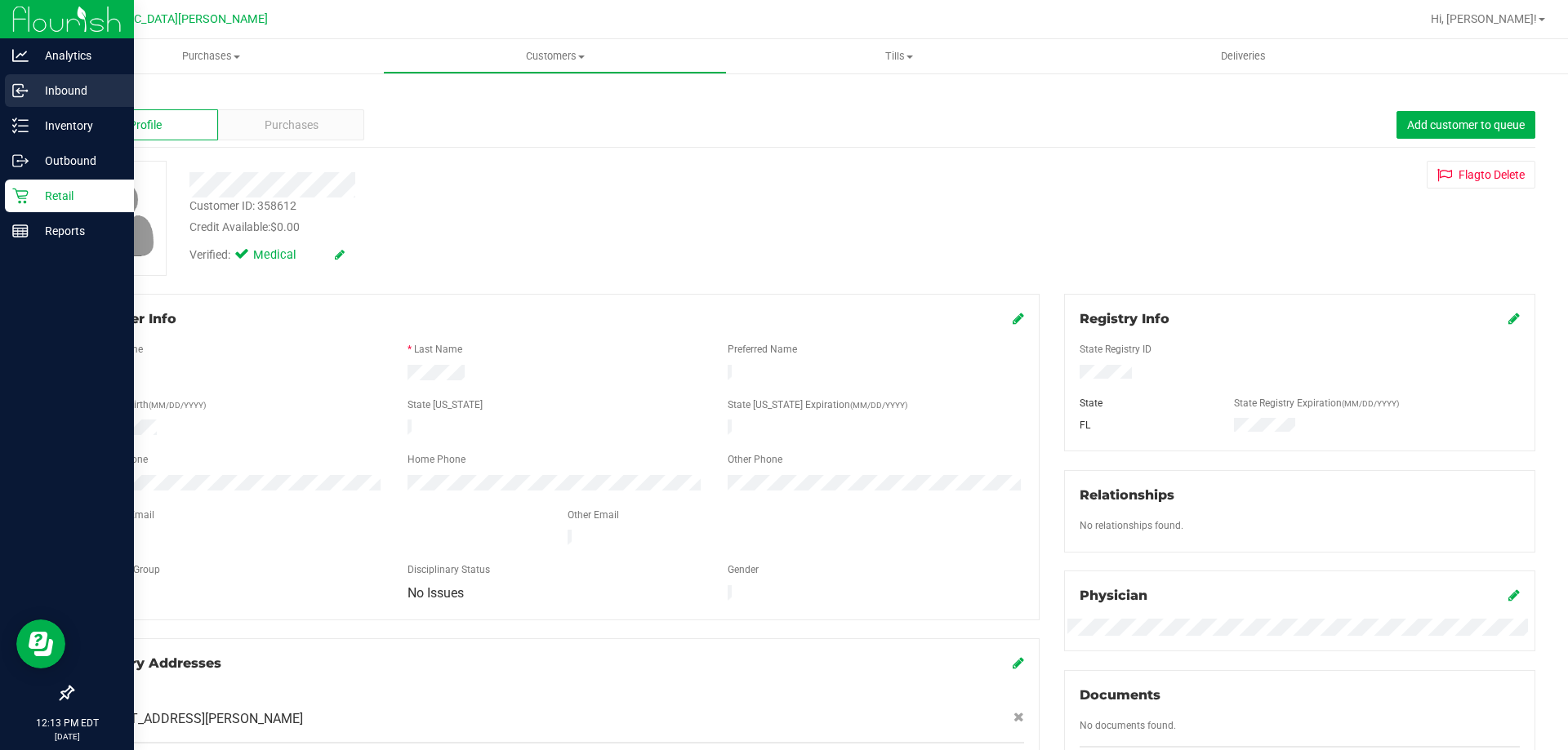
click at [54, 97] on p "Inbound" at bounding box center [77, 91] width 98 height 20
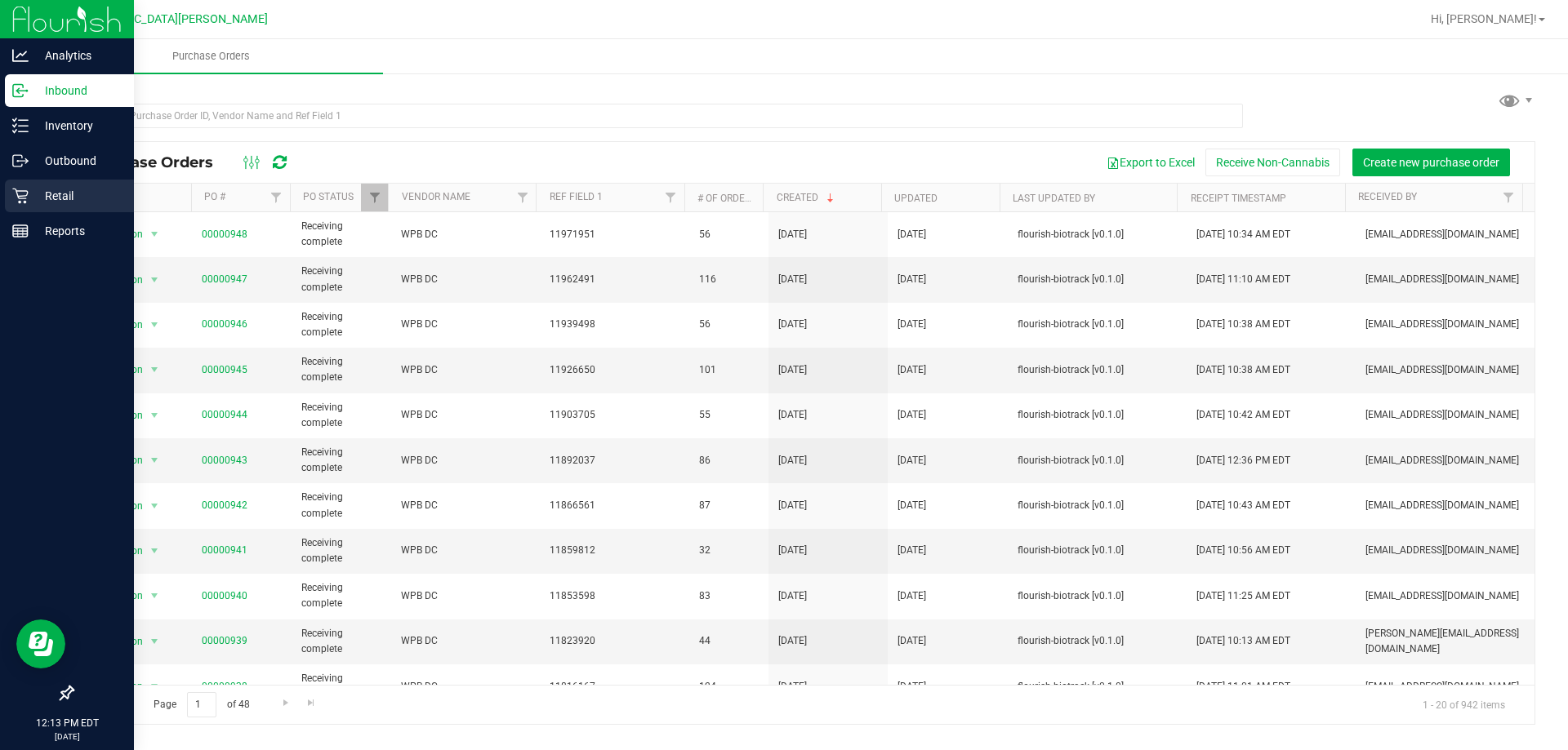
click at [15, 195] on icon at bounding box center [20, 196] width 17 height 17
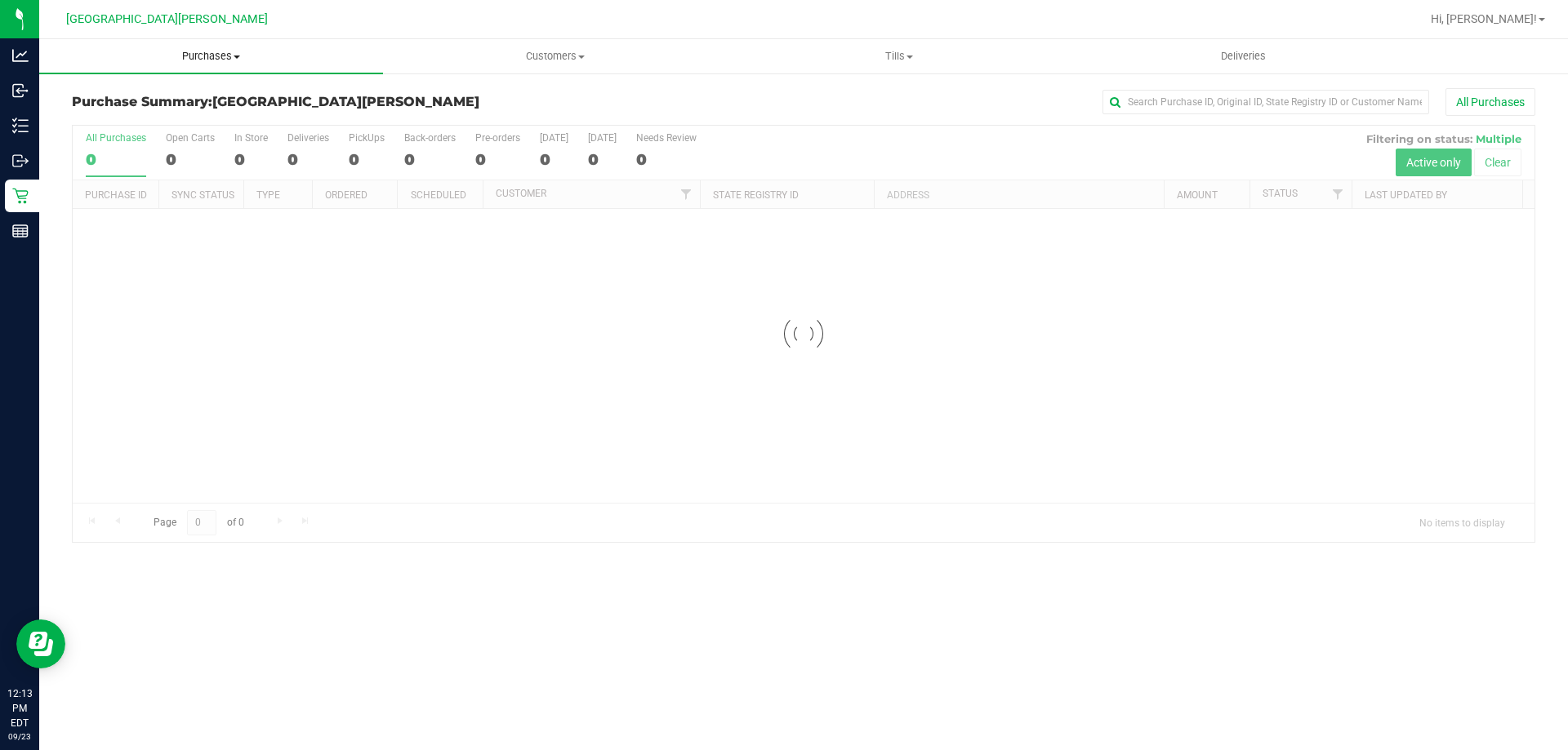
click at [232, 57] on span "Purchases" at bounding box center [212, 56] width 344 height 15
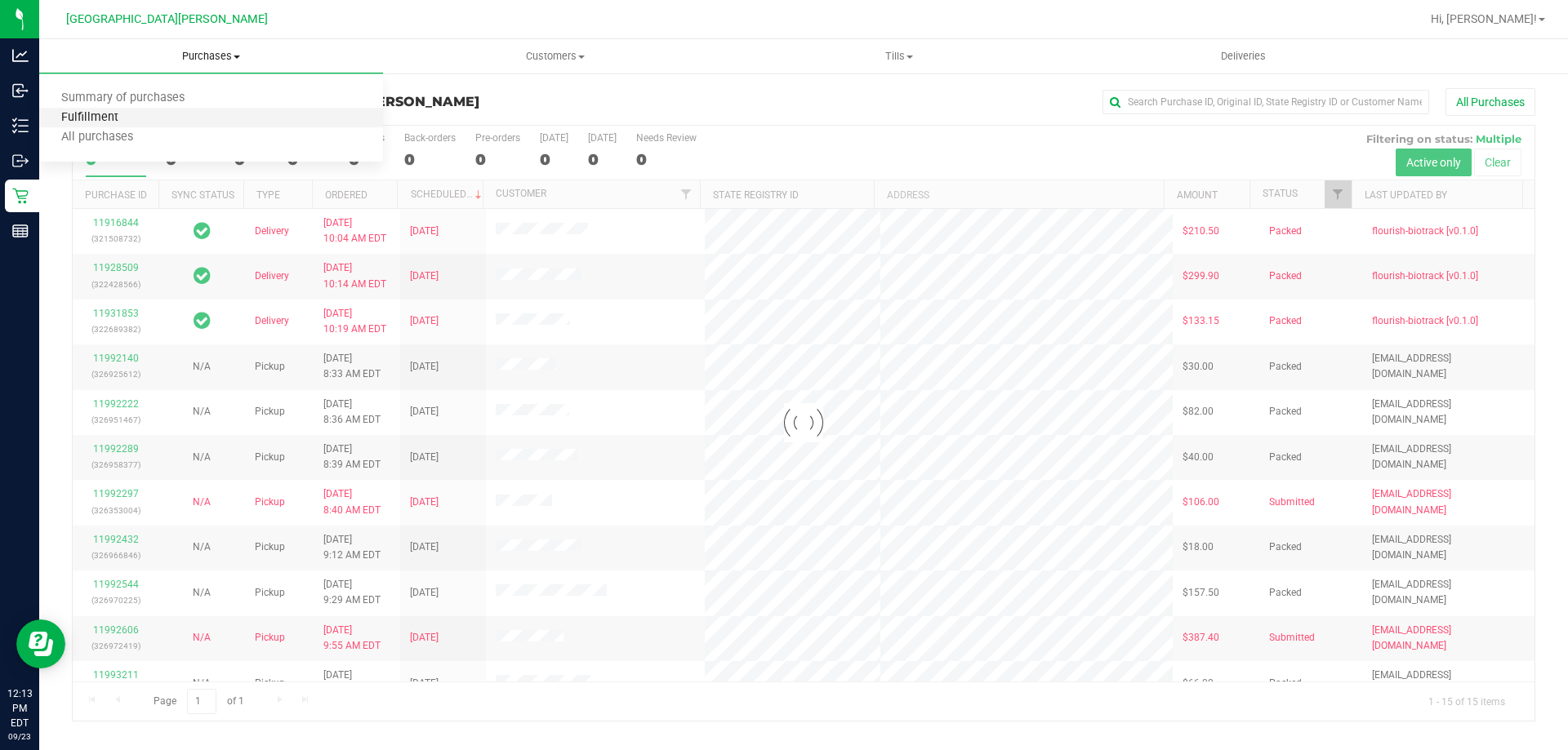
click at [100, 116] on span "Fulfillment" at bounding box center [90, 118] width 101 height 14
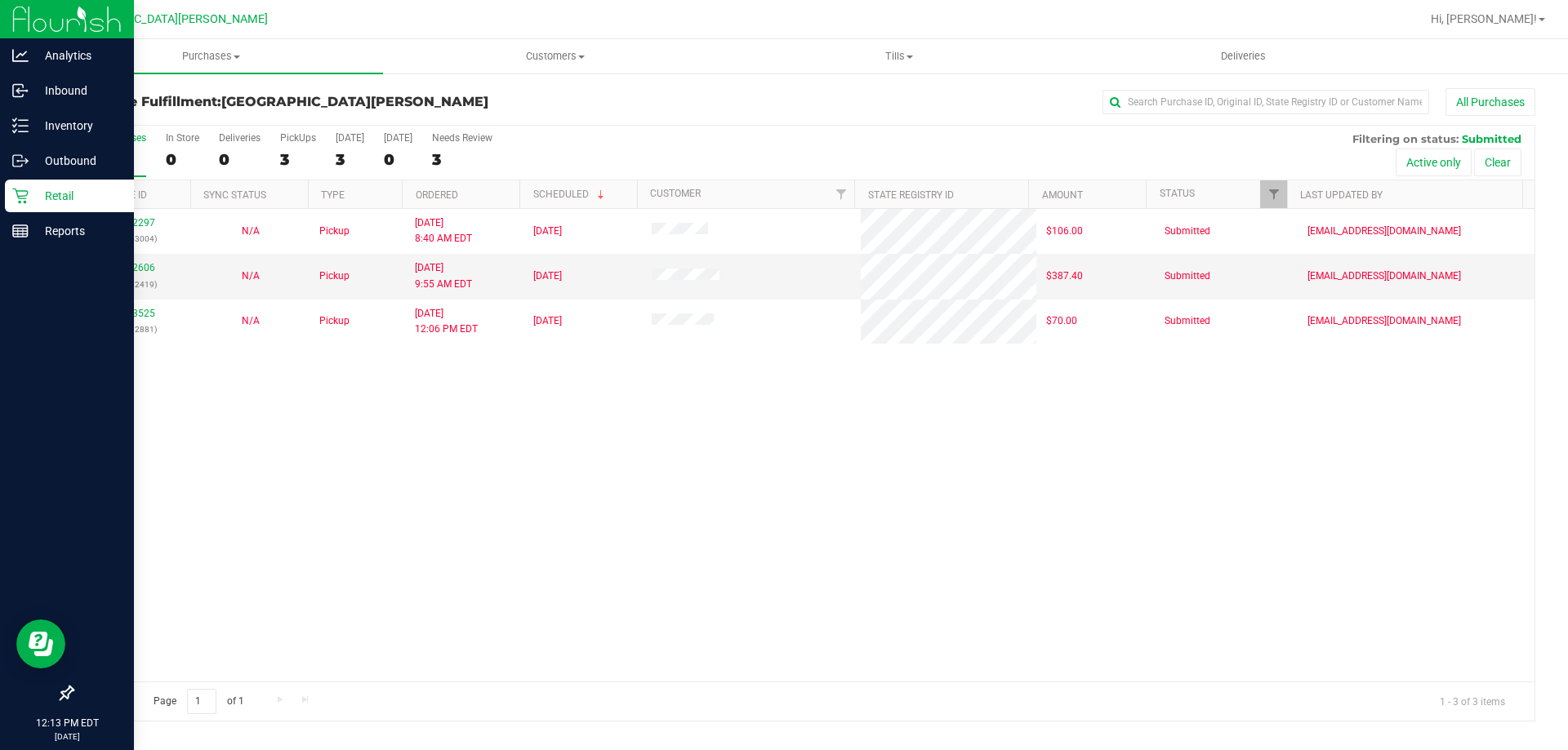
click at [27, 197] on icon at bounding box center [20, 196] width 17 height 17
